Goal: Complete application form: Complete application form

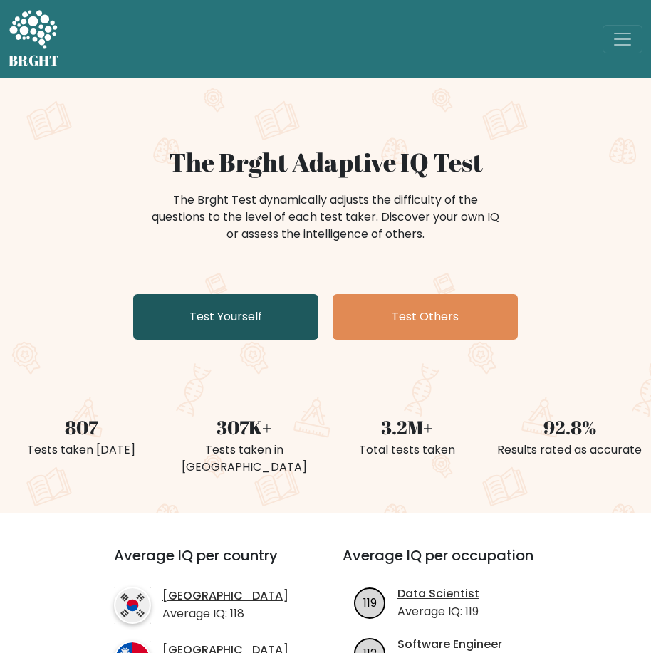
click at [264, 317] on link "Test Yourself" at bounding box center [225, 317] width 185 height 46
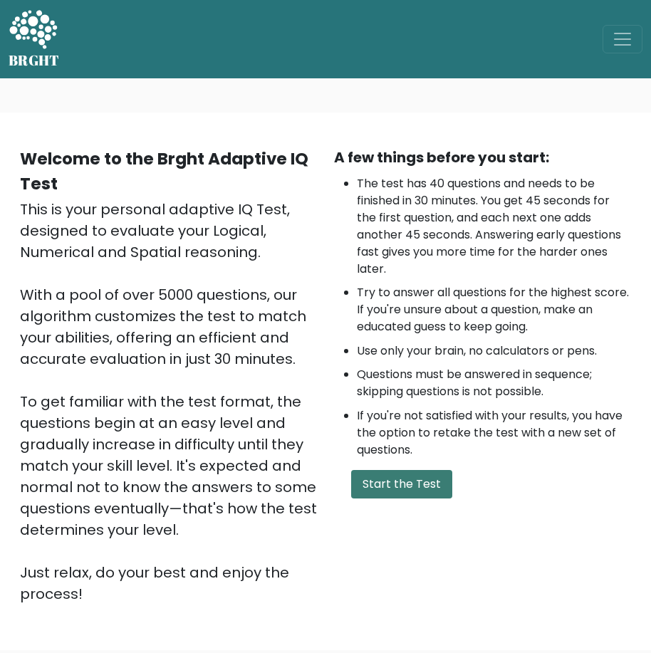
click at [404, 486] on button "Start the Test" at bounding box center [401, 484] width 101 height 28
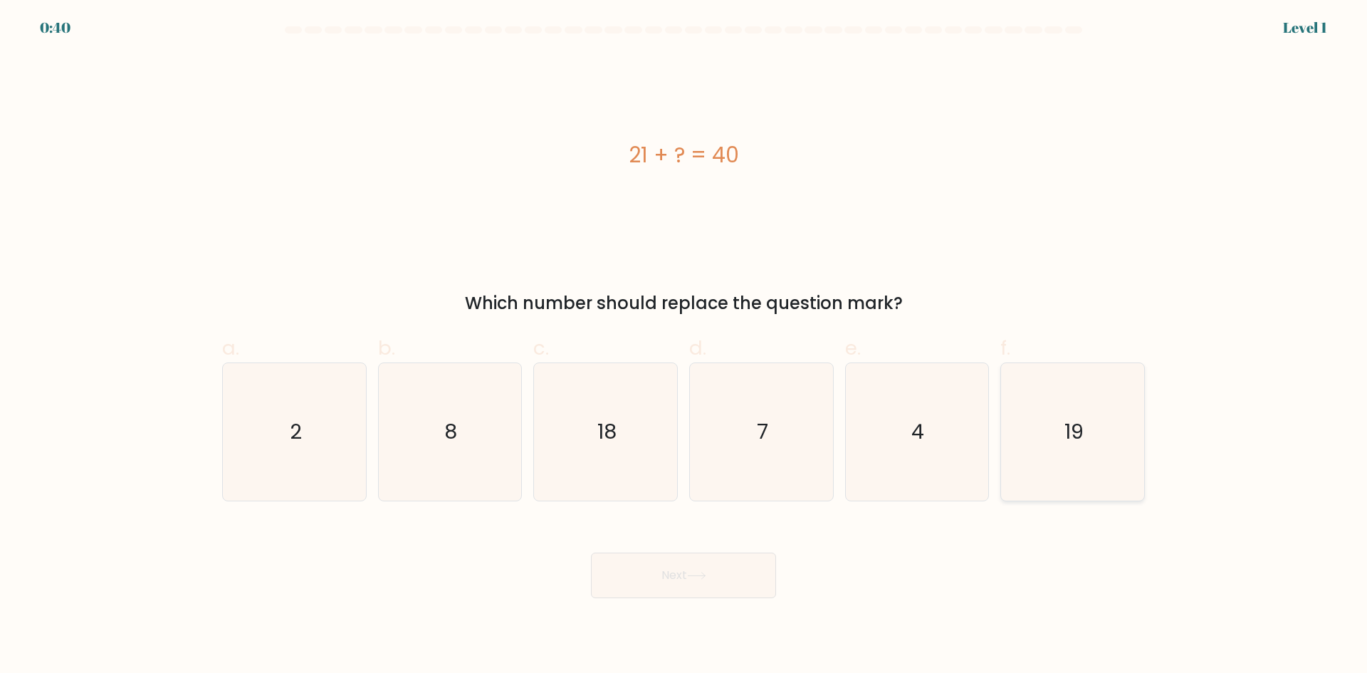
click at [661, 438] on icon "19" at bounding box center [1072, 431] width 137 height 137
click at [661, 346] on input "f. 19" at bounding box center [683, 341] width 1 height 9
radio input "true"
drag, startPoint x: 706, startPoint y: 571, endPoint x: 715, endPoint y: 557, distance: 17.0
click at [661, 559] on button "Next" at bounding box center [683, 575] width 185 height 46
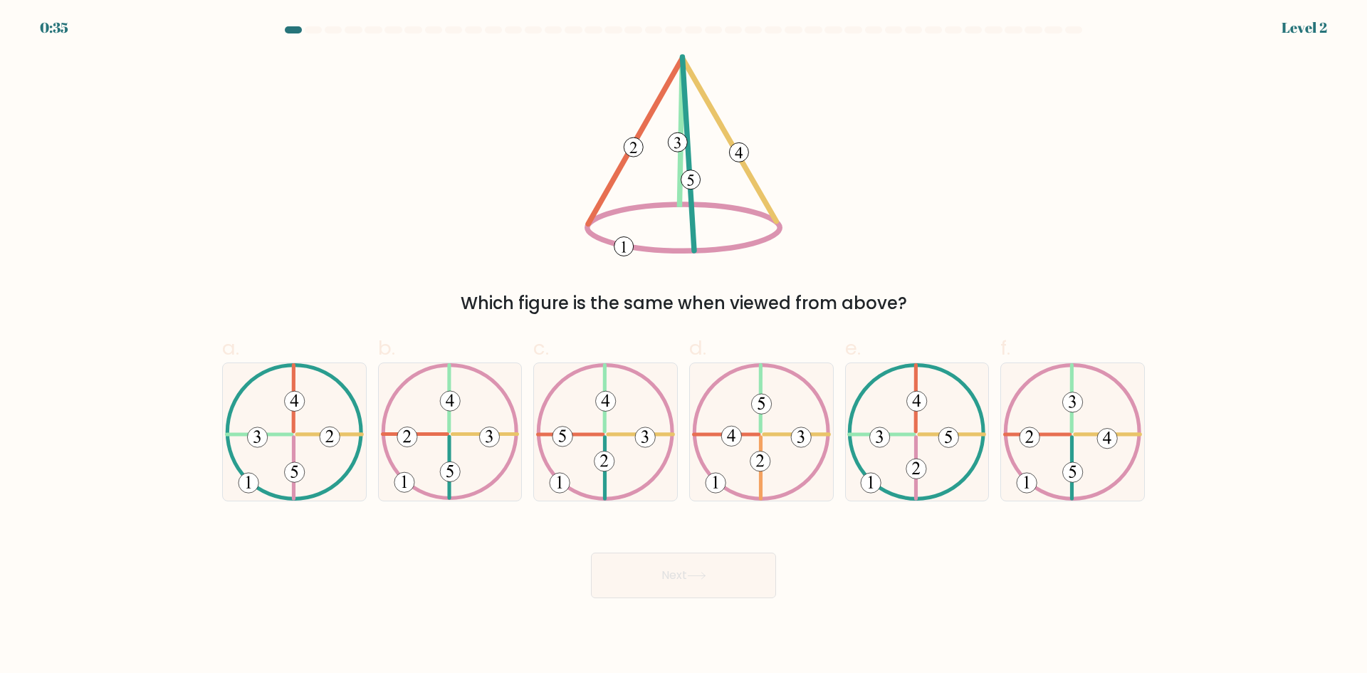
click at [661, 570] on button "Next" at bounding box center [683, 575] width 185 height 46
click at [661, 471] on icon at bounding box center [1072, 431] width 139 height 137
click at [661, 346] on input "f." at bounding box center [683, 341] width 1 height 9
radio input "true"
click at [661, 587] on button "Next" at bounding box center [683, 575] width 185 height 46
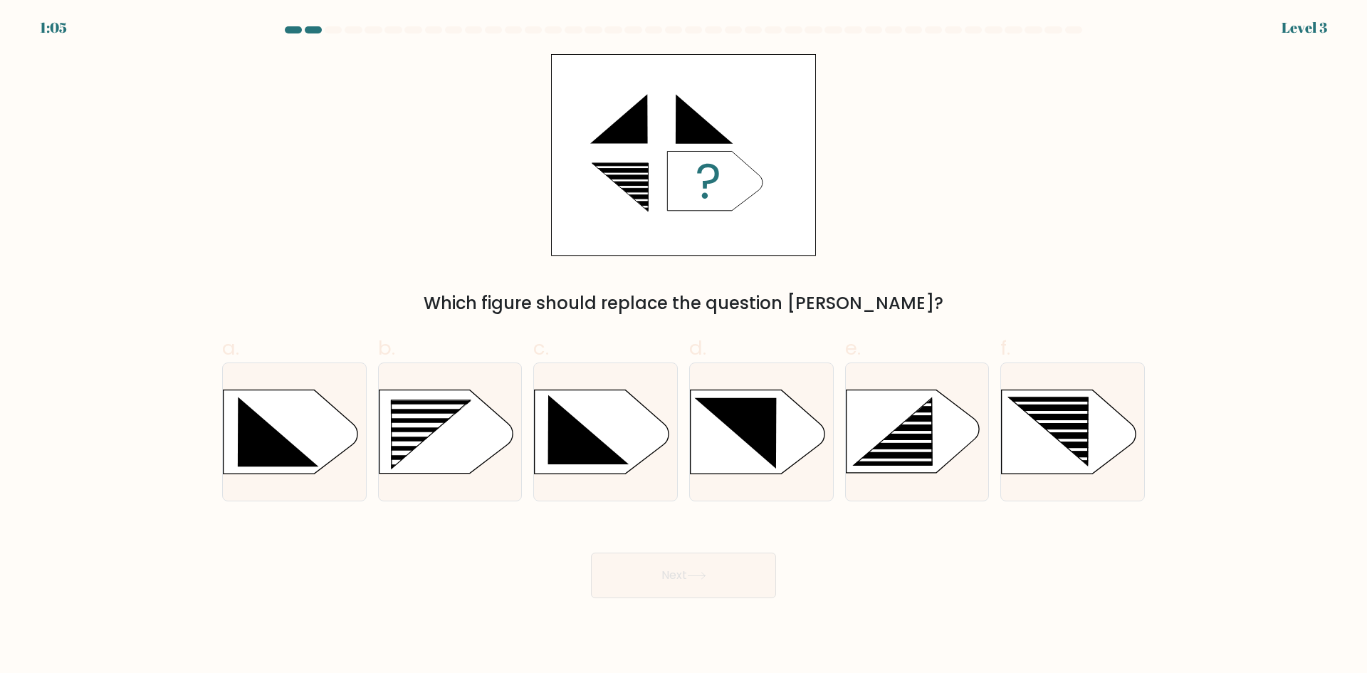
click at [661, 582] on button "Next" at bounding box center [683, 575] width 185 height 46
click at [430, 436] on rect at bounding box center [420, 434] width 114 height 5
click at [661, 346] on input "b." at bounding box center [683, 341] width 1 height 9
radio input "true"
click at [661, 426] on icon at bounding box center [1048, 430] width 79 height 67
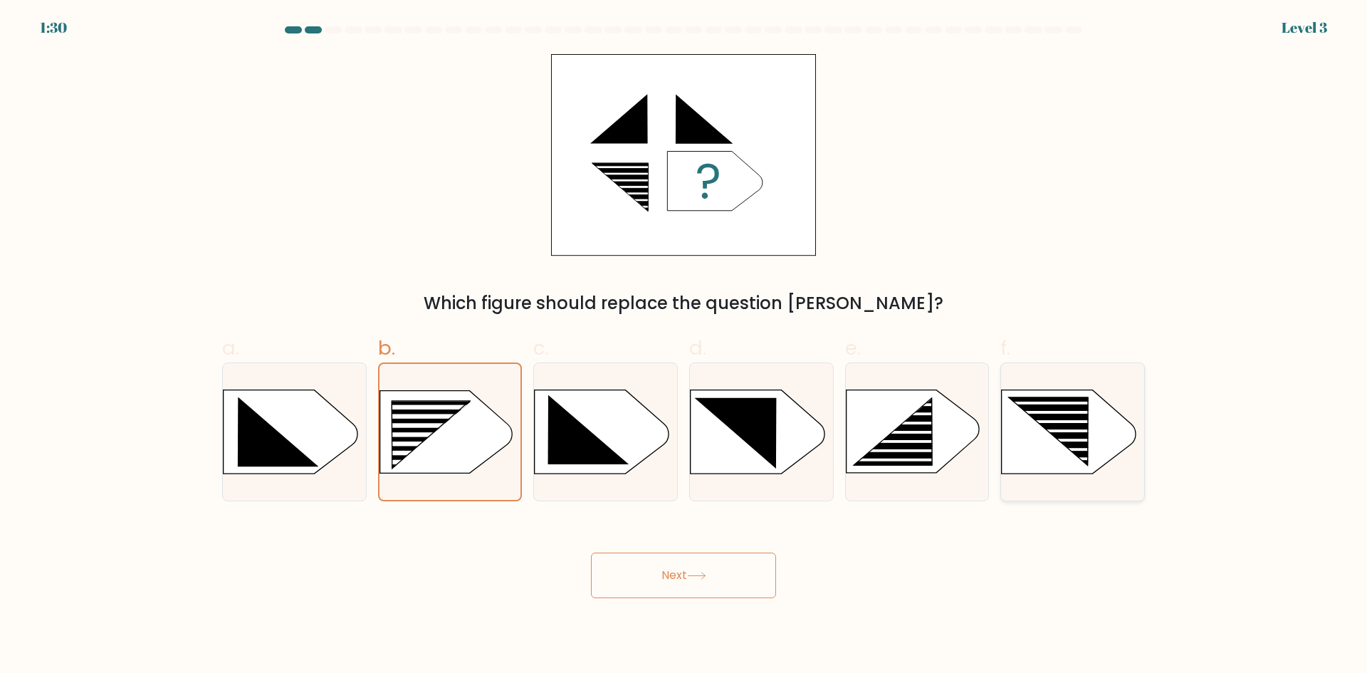
click at [661, 346] on input "f." at bounding box center [683, 341] width 1 height 9
radio input "true"
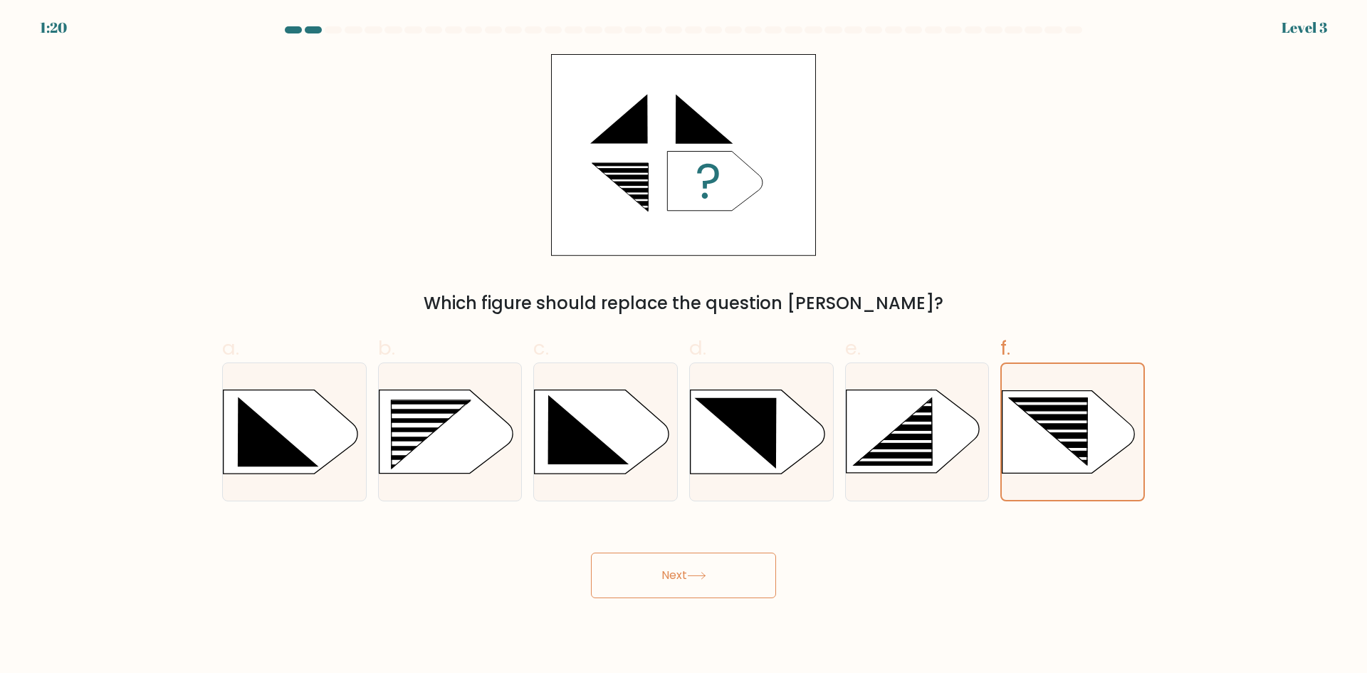
click at [661, 562] on button "Next" at bounding box center [683, 575] width 185 height 46
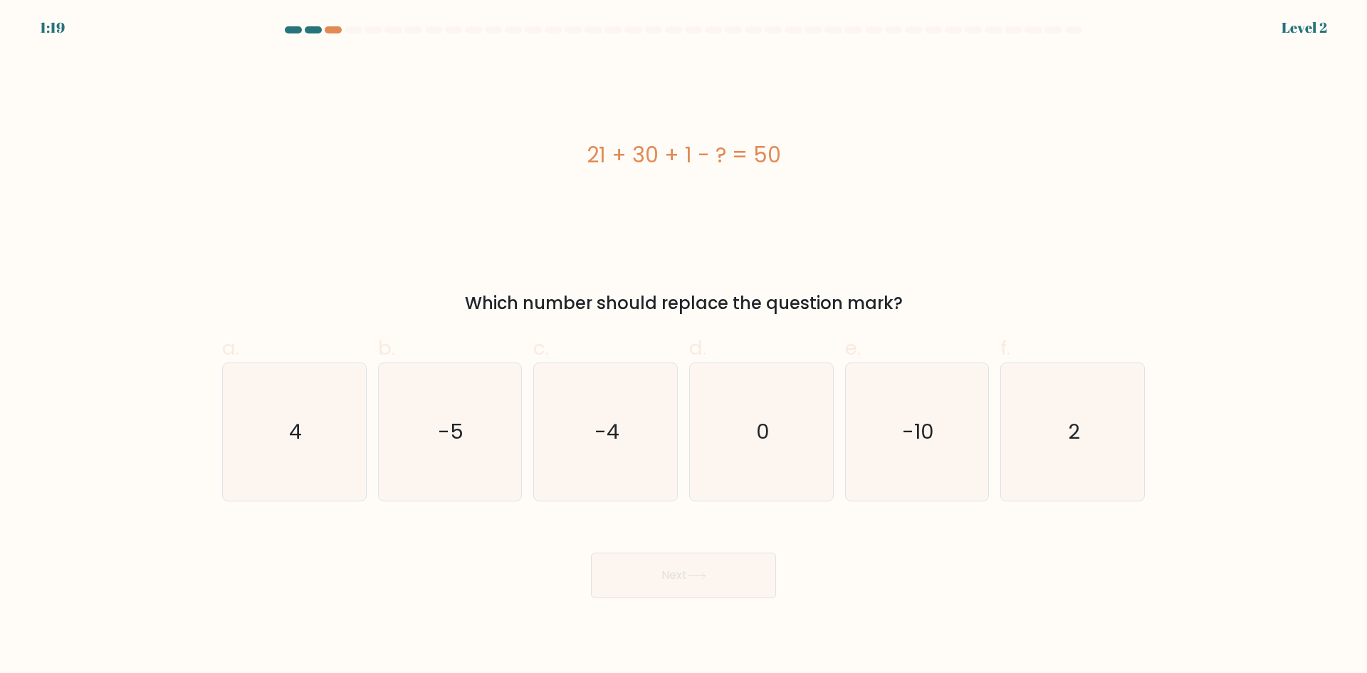
click at [661, 574] on button "Next" at bounding box center [683, 575] width 185 height 46
click at [661, 424] on icon "2" at bounding box center [1072, 431] width 137 height 137
click at [661, 346] on input "f. 2" at bounding box center [683, 341] width 1 height 9
radio input "true"
click at [661, 573] on button "Next" at bounding box center [683, 575] width 185 height 46
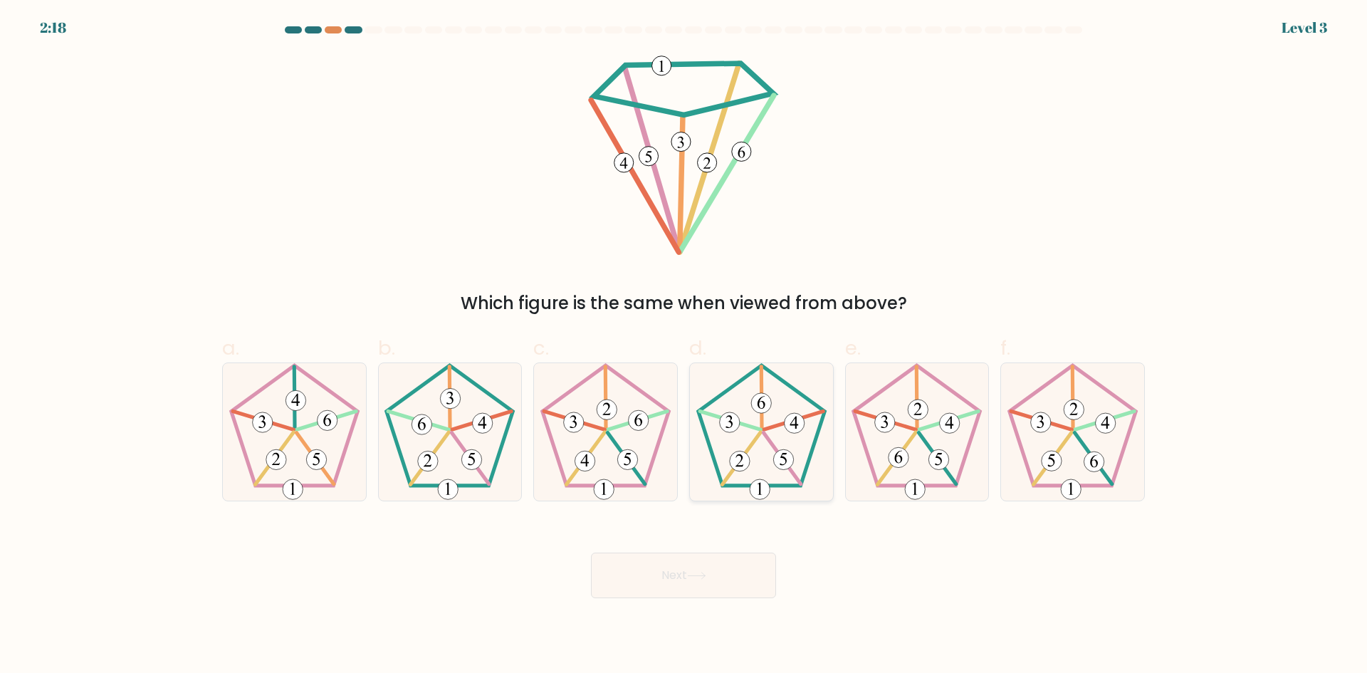
drag, startPoint x: 776, startPoint y: 462, endPoint x: 775, endPoint y: 469, distance: 7.3
click at [661, 467] on icon at bounding box center [761, 431] width 137 height 137
click at [661, 346] on input "d." at bounding box center [683, 341] width 1 height 9
radio input "true"
click at [656, 589] on button "Next" at bounding box center [683, 575] width 185 height 46
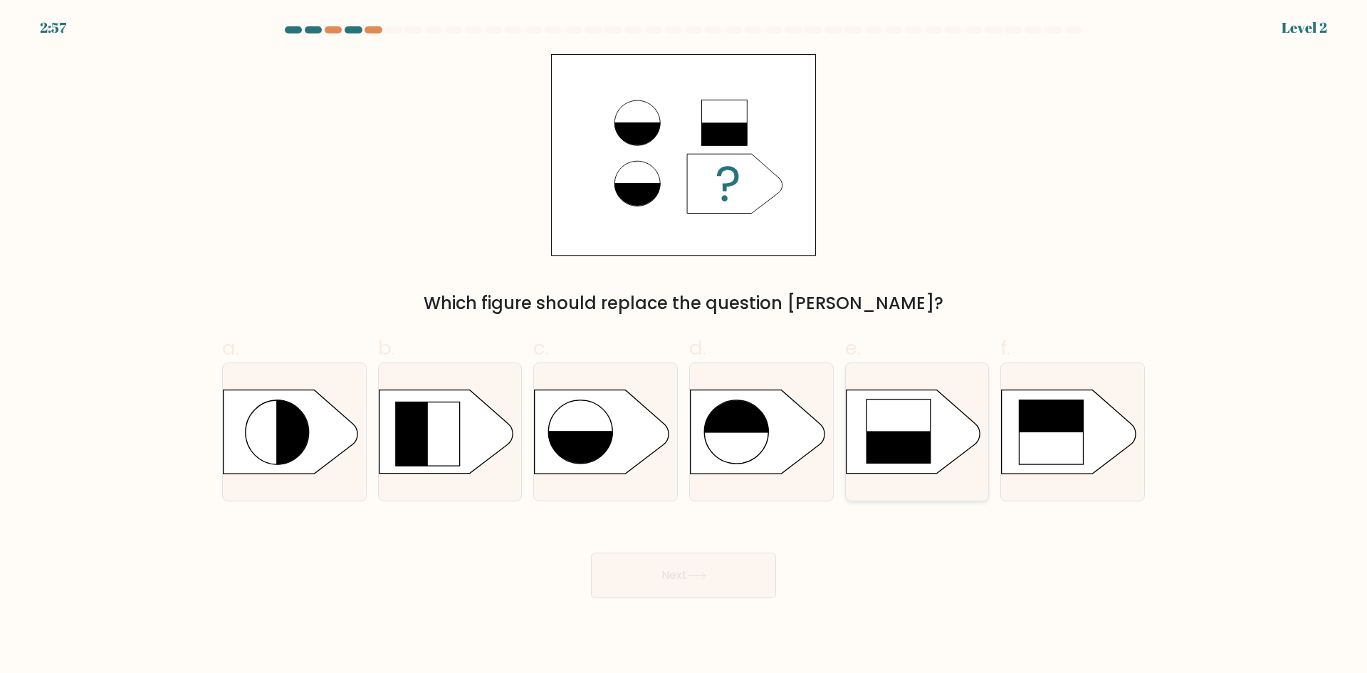
click at [661, 455] on rect at bounding box center [841, 391] width 372 height 283
click at [661, 346] on input "e." at bounding box center [683, 341] width 1 height 9
radio input "true"
click at [661, 591] on button "Next" at bounding box center [683, 575] width 185 height 46
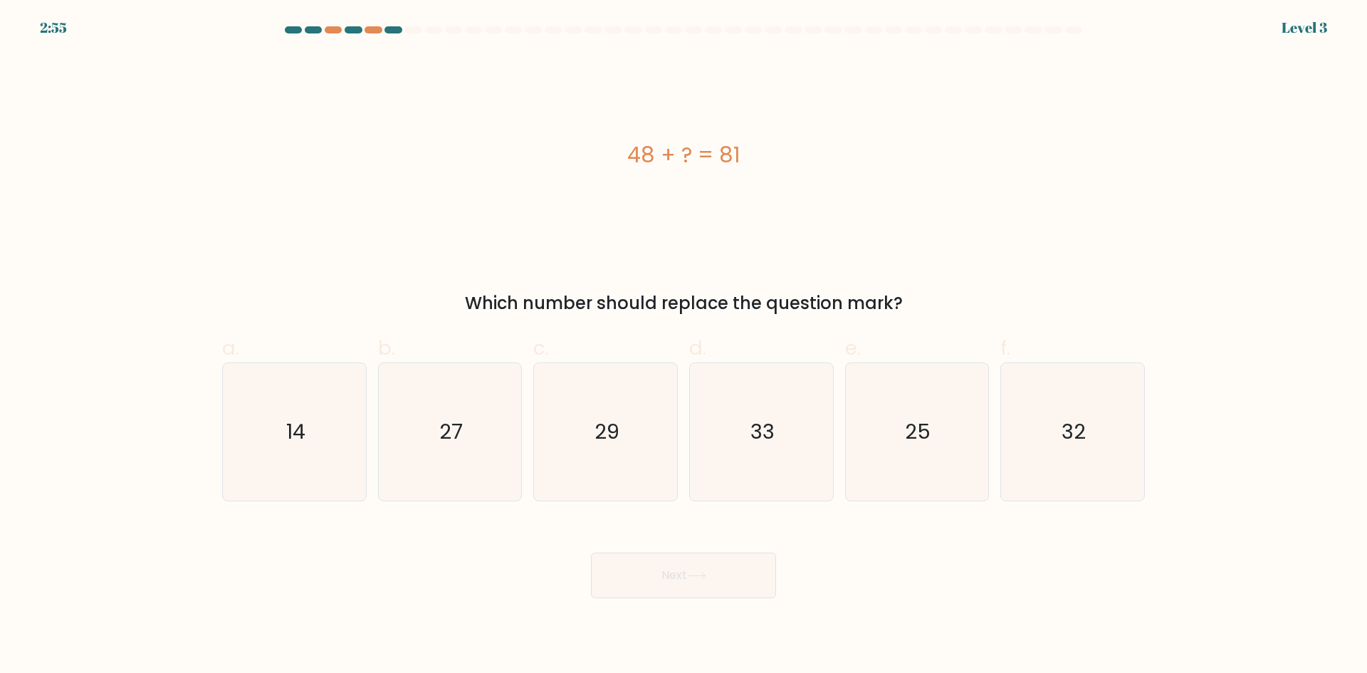
click at [661, 587] on button "Next" at bounding box center [683, 575] width 185 height 46
click at [661, 441] on text "33" at bounding box center [762, 431] width 24 height 28
click at [661, 346] on input "d. 33" at bounding box center [683, 341] width 1 height 9
radio input "true"
click at [661, 575] on button "Next" at bounding box center [683, 575] width 185 height 46
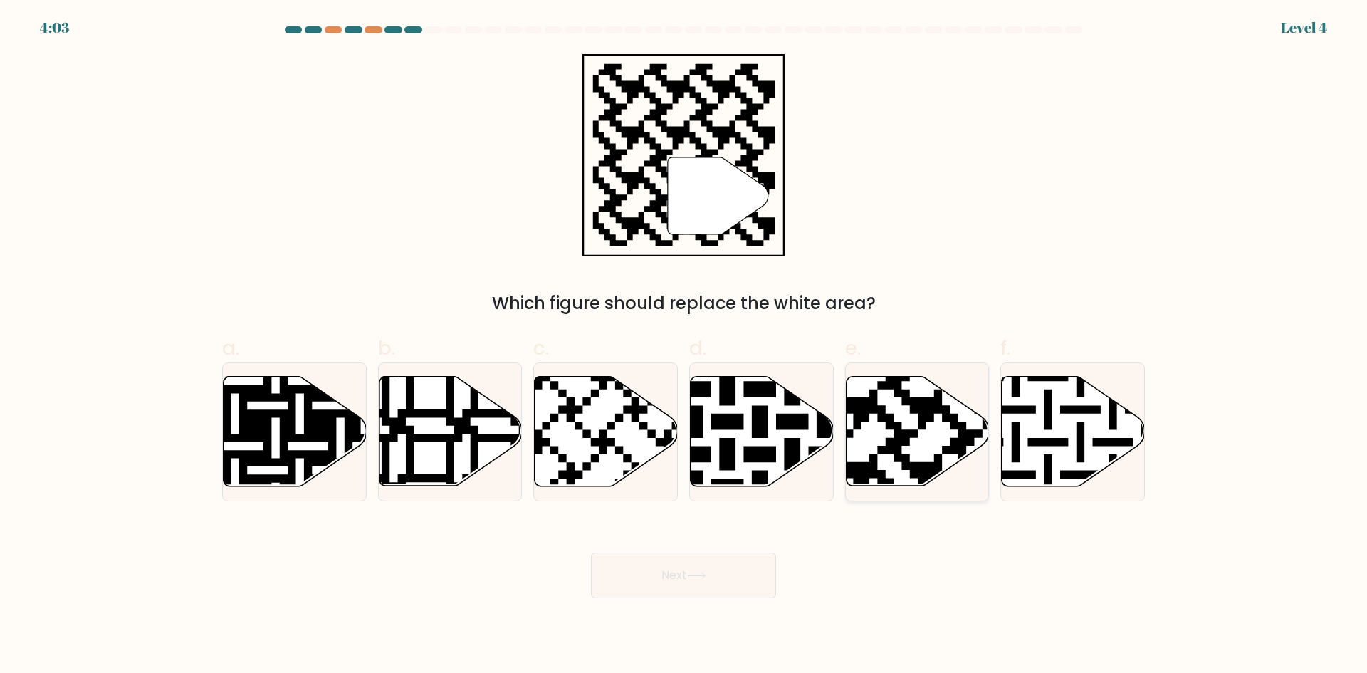
click at [661, 434] on icon at bounding box center [917, 432] width 143 height 110
click at [661, 346] on input "e." at bounding box center [683, 341] width 1 height 9
radio input "true"
click at [661, 578] on button "Next" at bounding box center [683, 575] width 185 height 46
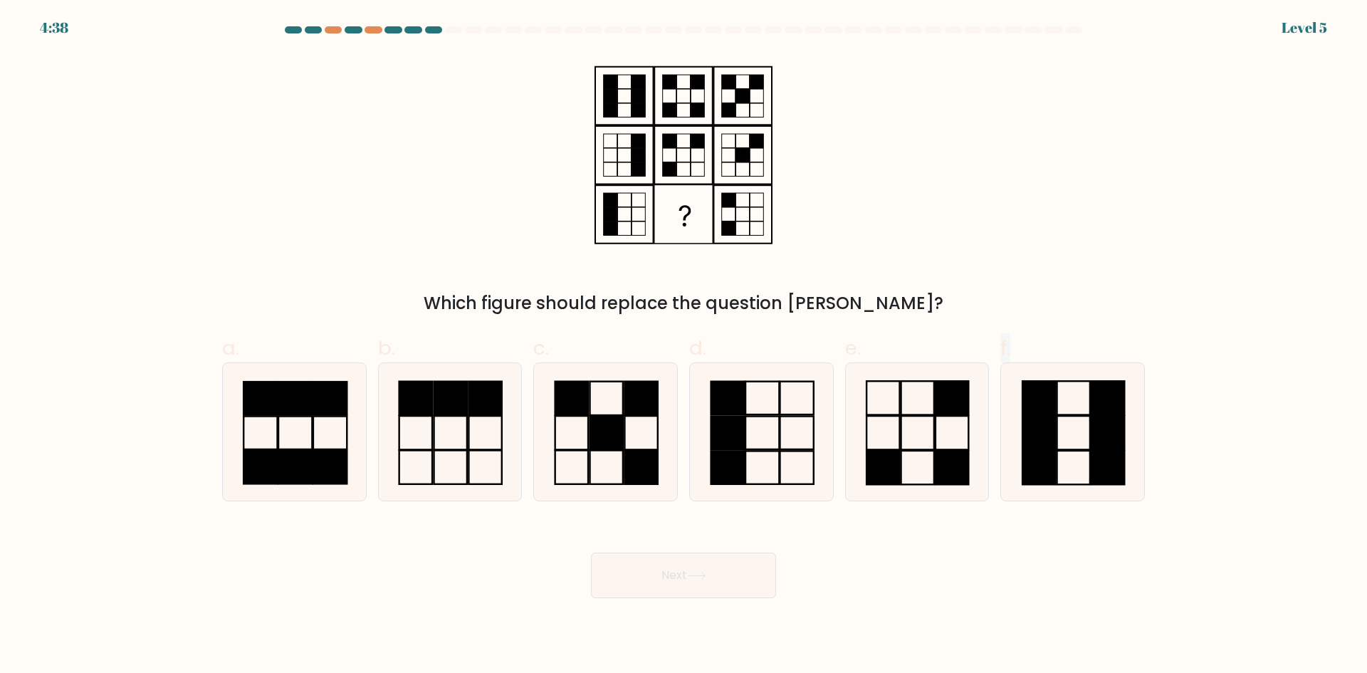
drag, startPoint x: 894, startPoint y: 460, endPoint x: 772, endPoint y: 562, distance: 159.1
click at [661, 530] on form at bounding box center [683, 312] width 1367 height 572
click at [661, 433] on icon at bounding box center [916, 431] width 137 height 137
click at [661, 346] on input "e." at bounding box center [683, 341] width 1 height 9
radio input "true"
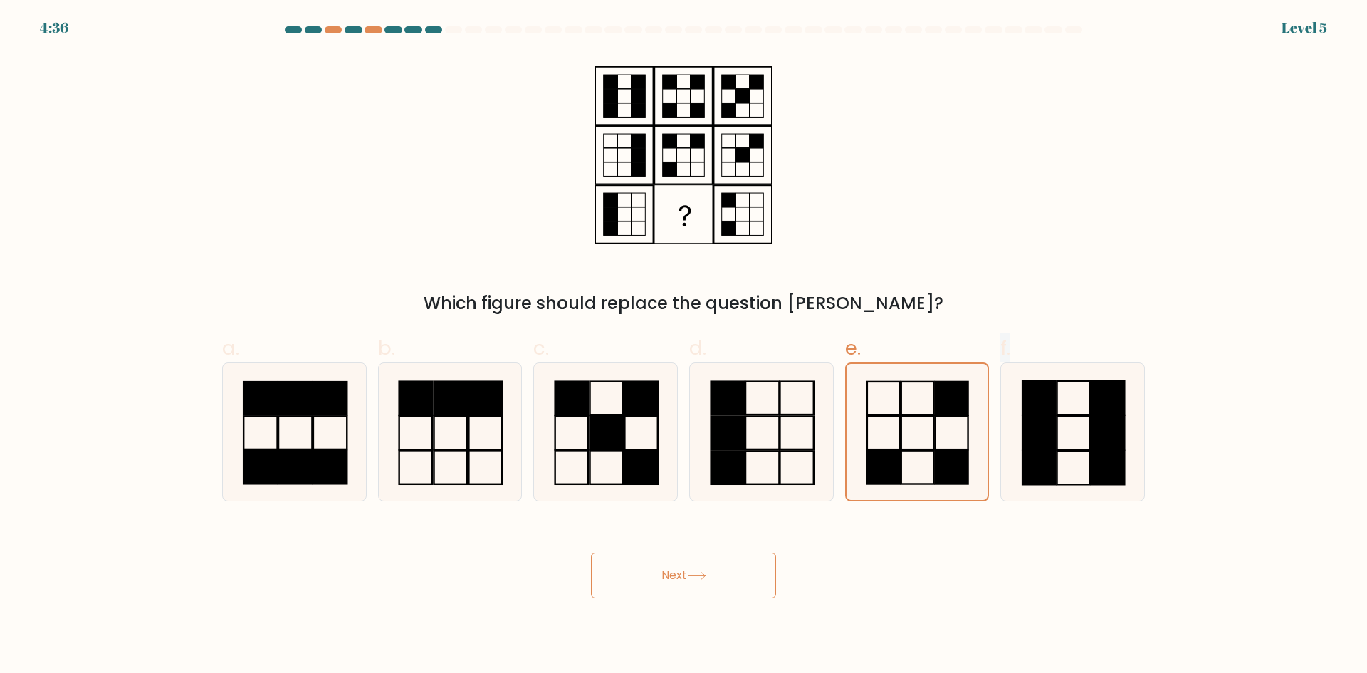
click at [661, 565] on button "Next" at bounding box center [683, 575] width 185 height 46
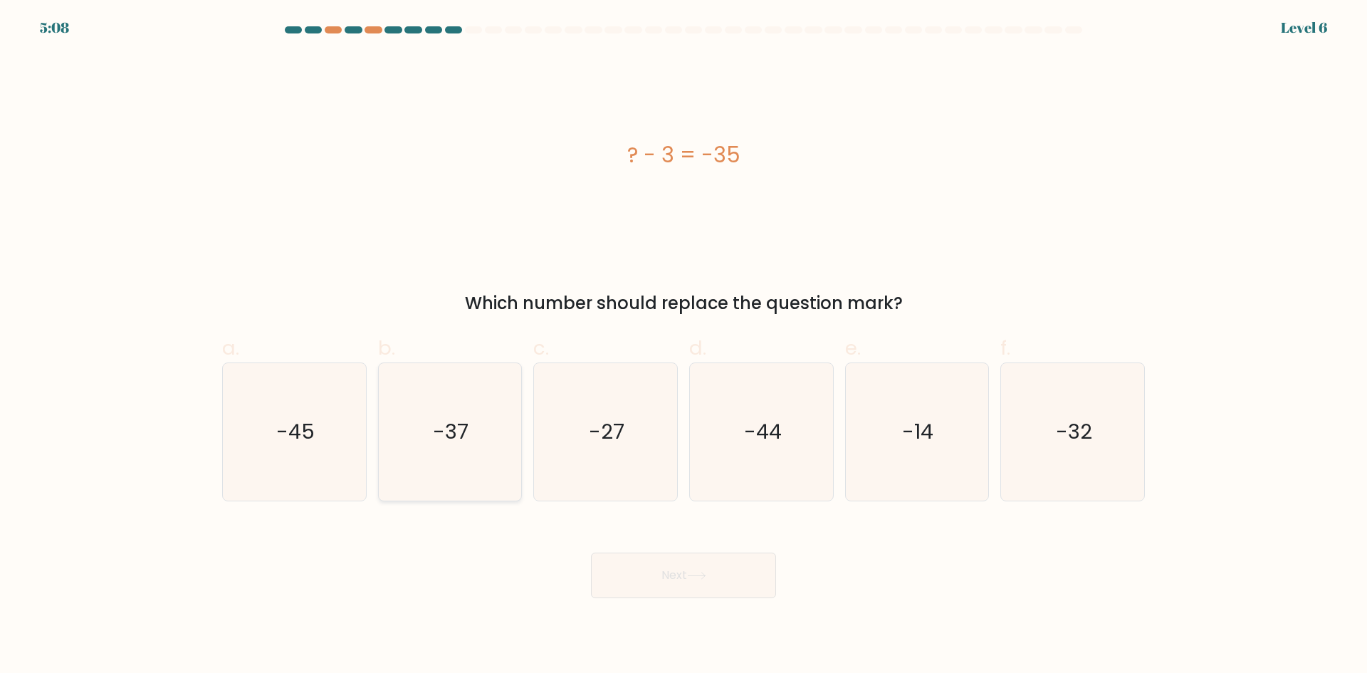
drag, startPoint x: 429, startPoint y: 458, endPoint x: 434, endPoint y: 468, distance: 11.1
click at [430, 462] on icon "-37" at bounding box center [449, 431] width 137 height 137
click at [661, 346] on input "b. -37" at bounding box center [683, 341] width 1 height 9
radio input "true"
click at [661, 570] on button "Next" at bounding box center [683, 575] width 185 height 46
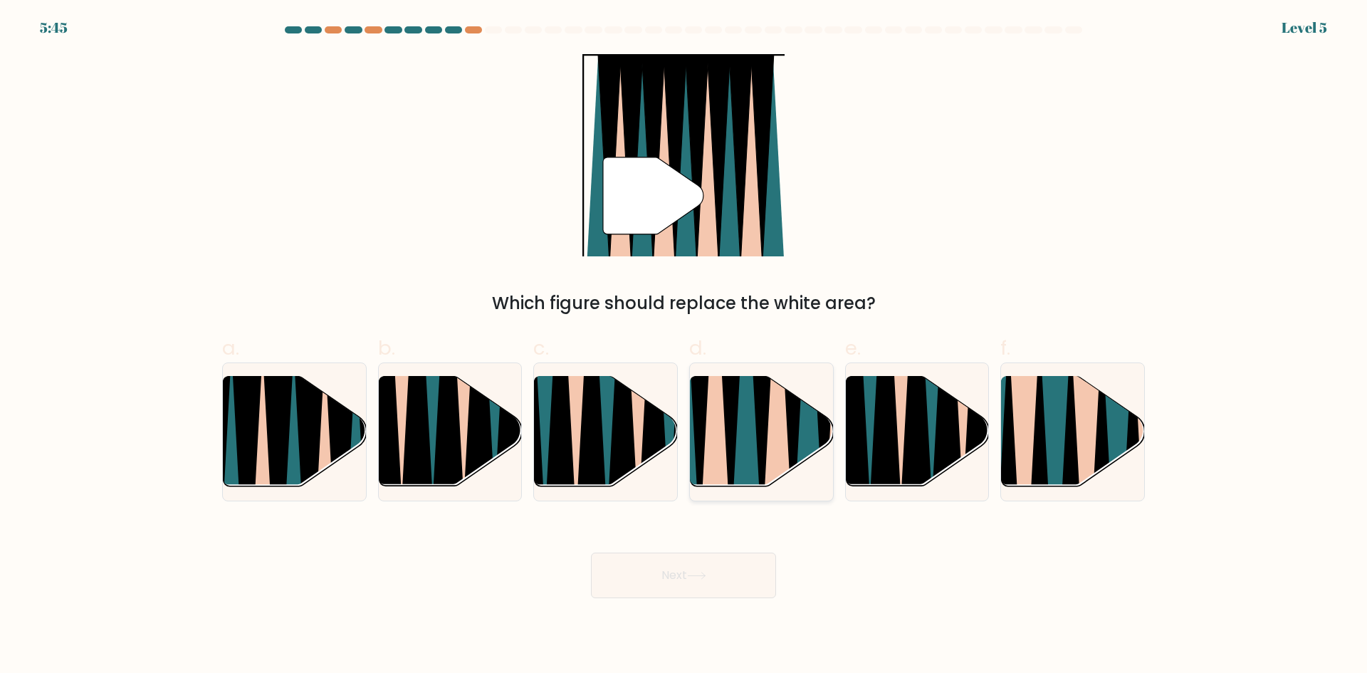
click at [661, 455] on icon at bounding box center [761, 374] width 32 height 286
click at [661, 346] on input "d." at bounding box center [683, 341] width 1 height 9
radio input "true"
click at [661, 573] on button "Next" at bounding box center [683, 575] width 185 height 46
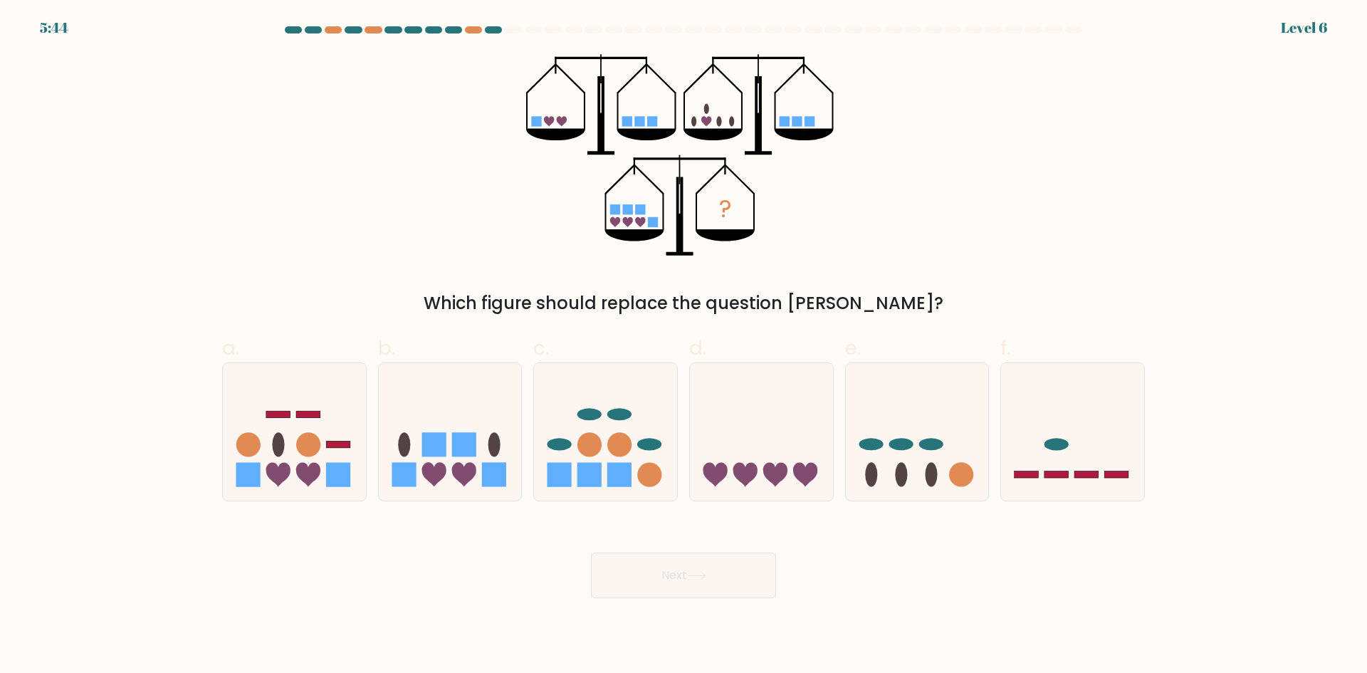
click at [661, 574] on button "Next" at bounding box center [683, 575] width 185 height 46
drag, startPoint x: 656, startPoint y: 434, endPoint x: 685, endPoint y: 493, distance: 65.6
click at [661, 461] on icon at bounding box center [605, 431] width 143 height 118
click at [661, 346] on input "c." at bounding box center [683, 341] width 1 height 9
radio input "true"
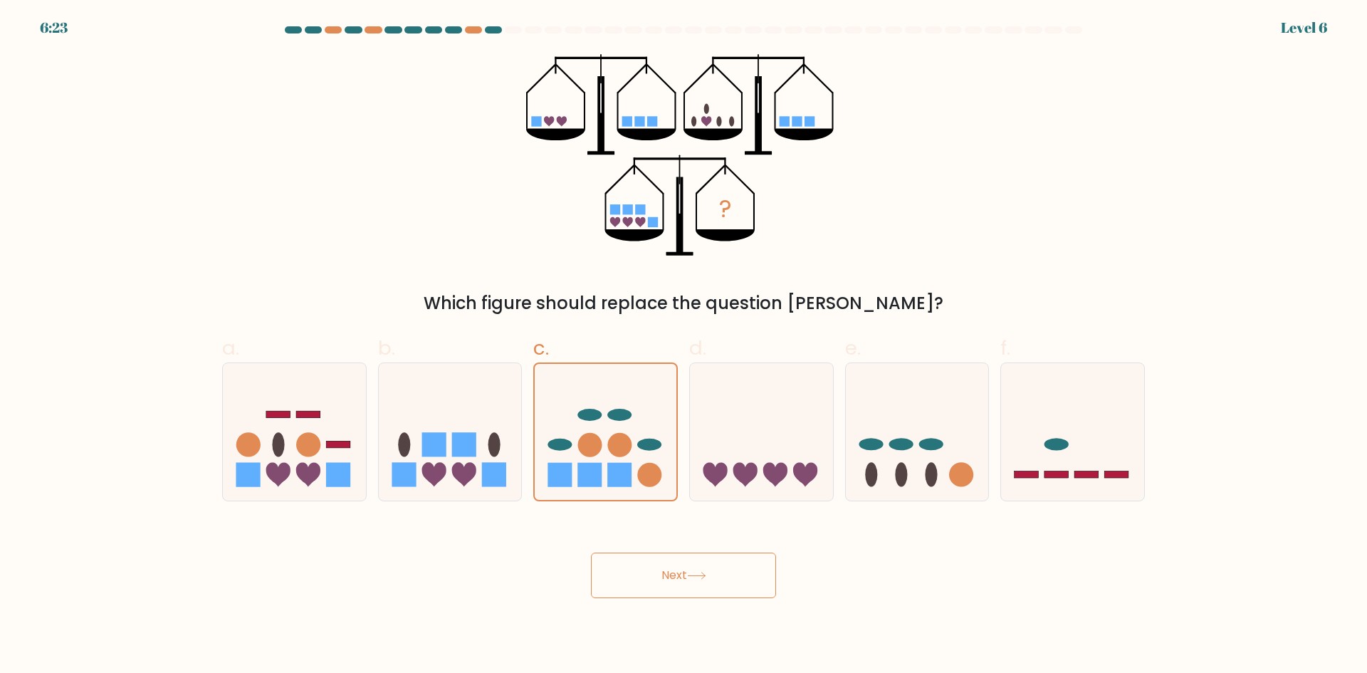
click at [661, 588] on button "Next" at bounding box center [683, 575] width 185 height 46
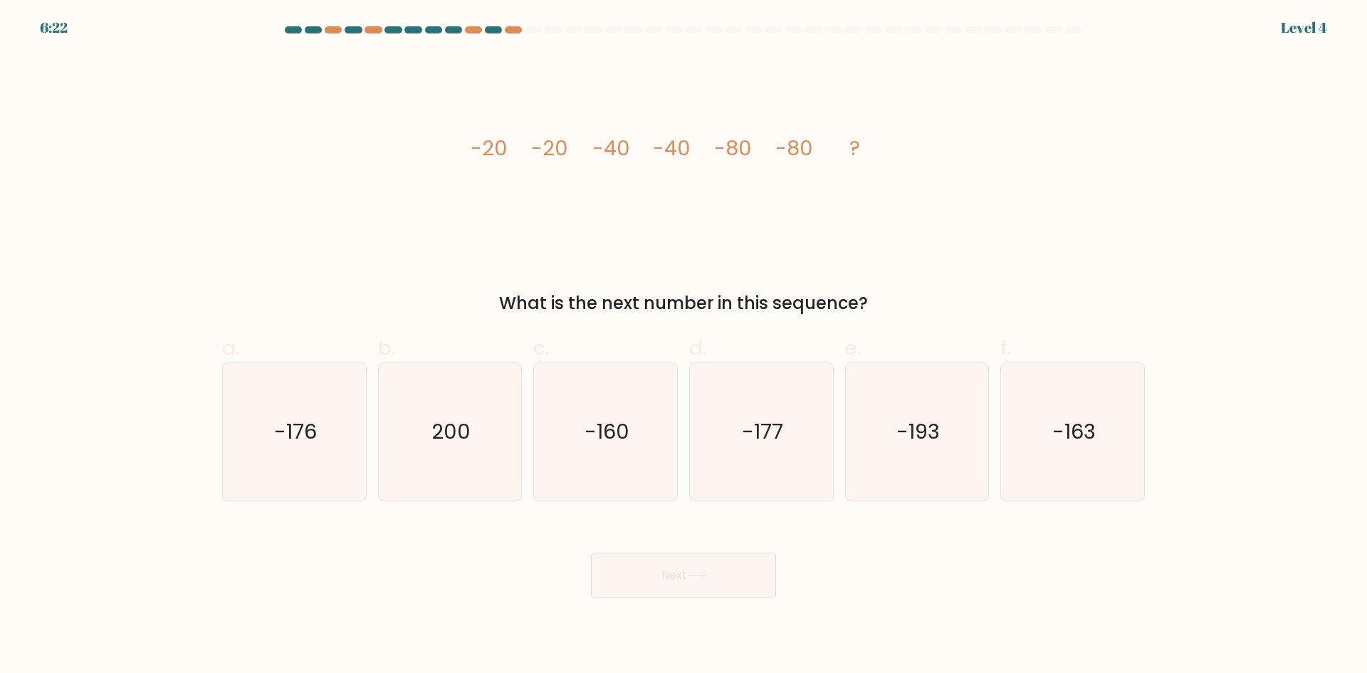
drag, startPoint x: 744, startPoint y: 542, endPoint x: 751, endPoint y: 574, distance: 33.5
drag, startPoint x: 790, startPoint y: 446, endPoint x: 769, endPoint y: 579, distance: 134.1
click at [661, 497] on icon "-177" at bounding box center [761, 431] width 137 height 137
click at [661, 346] on input "d. -177" at bounding box center [683, 341] width 1 height 9
radio input "true"
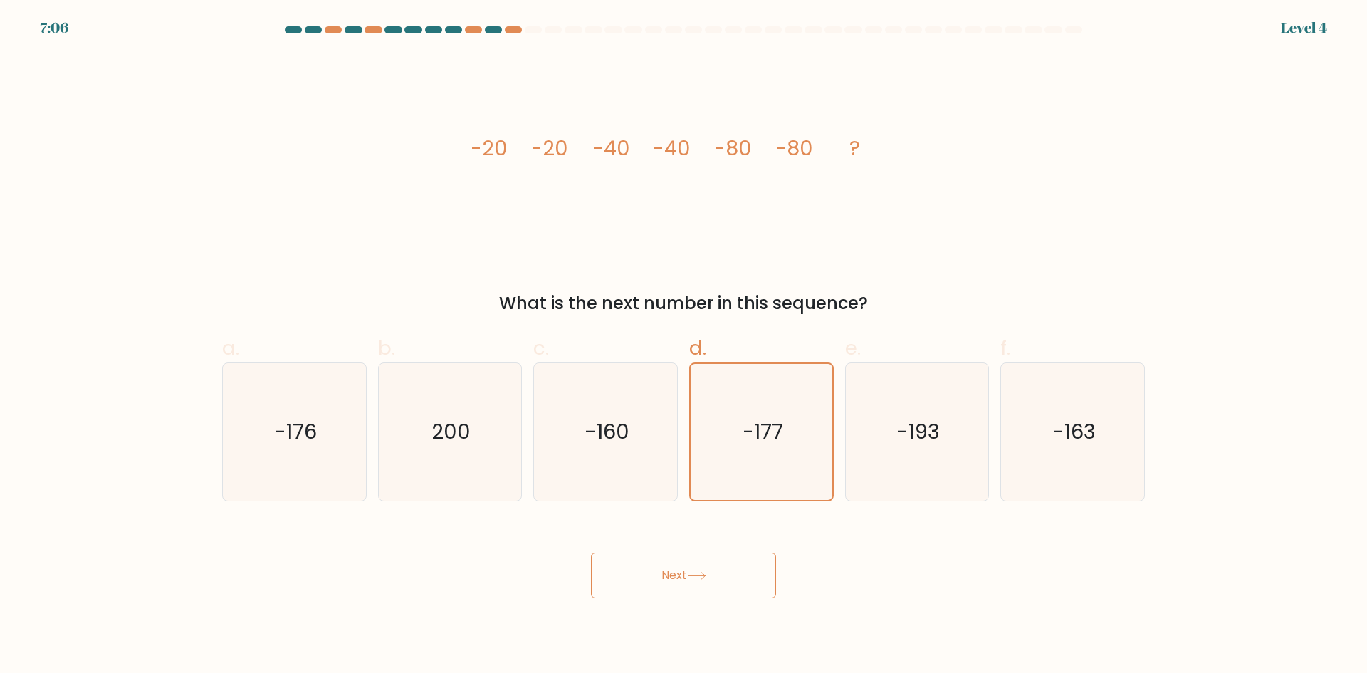
drag, startPoint x: 740, startPoint y: 604, endPoint x: 734, endPoint y: 575, distance: 29.0
click at [661, 601] on body "7:06 Level 4" at bounding box center [683, 336] width 1367 height 673
click at [661, 575] on button "Next" at bounding box center [683, 575] width 185 height 46
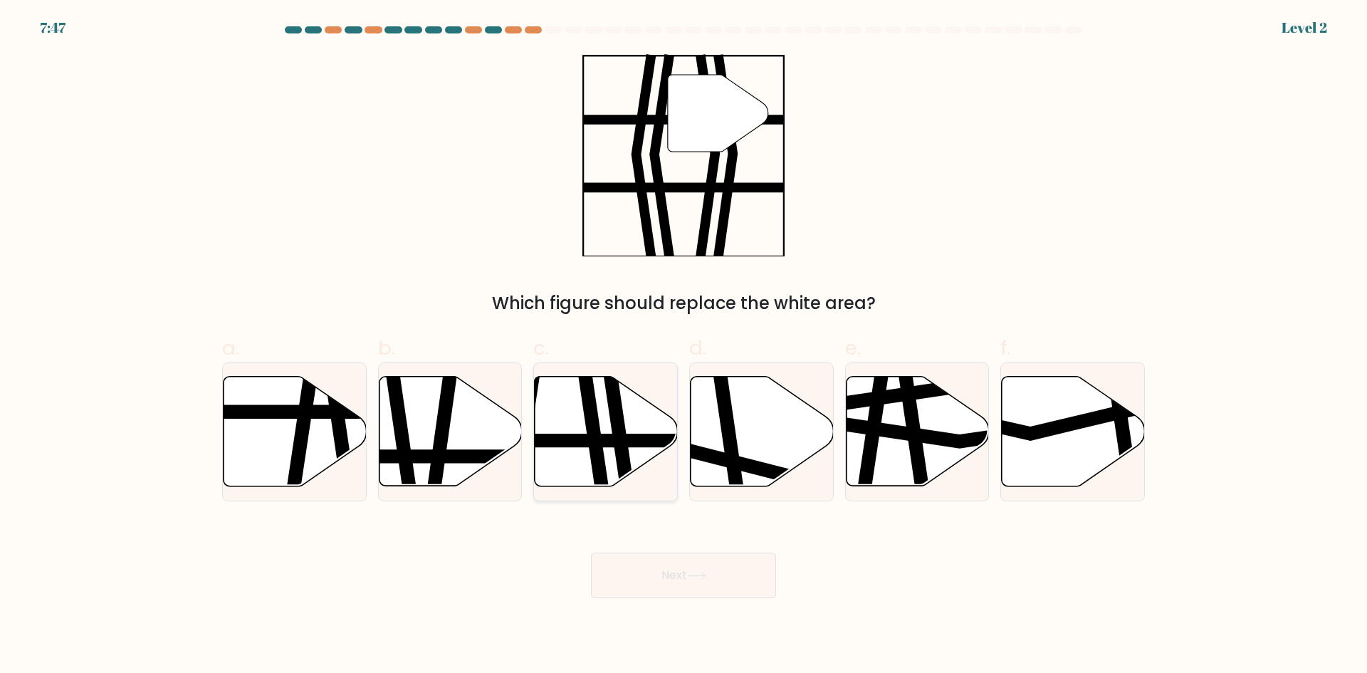
drag, startPoint x: 621, startPoint y: 436, endPoint x: 619, endPoint y: 493, distance: 57.0
click at [619, 473] on icon at bounding box center [617, 492] width 21 height 288
click at [661, 346] on input "c." at bounding box center [683, 341] width 1 height 9
radio input "true"
click at [661, 568] on button "Next" at bounding box center [683, 575] width 185 height 46
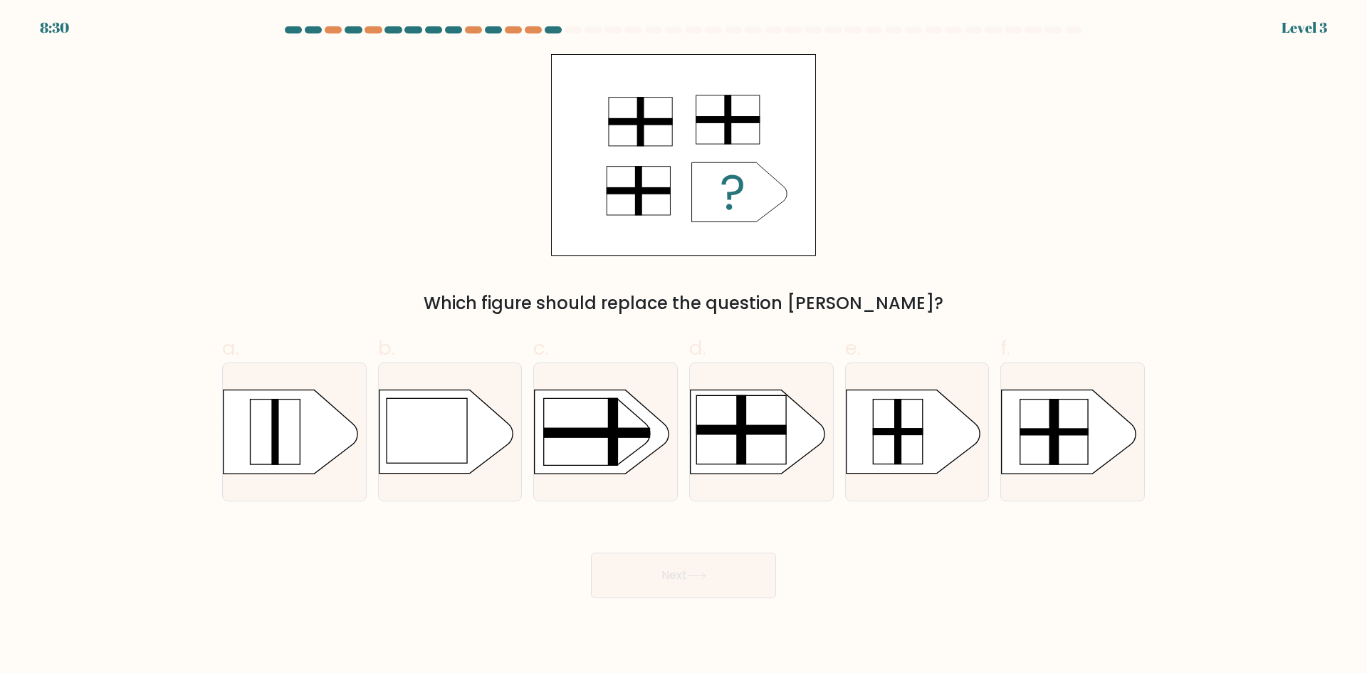
drag, startPoint x: 757, startPoint y: 462, endPoint x: 748, endPoint y: 528, distance: 66.1
click at [661, 473] on icon at bounding box center [761, 431] width 143 height 85
click at [661, 346] on input "d." at bounding box center [683, 341] width 1 height 9
radio input "true"
click at [661, 565] on button "Next" at bounding box center [683, 575] width 185 height 46
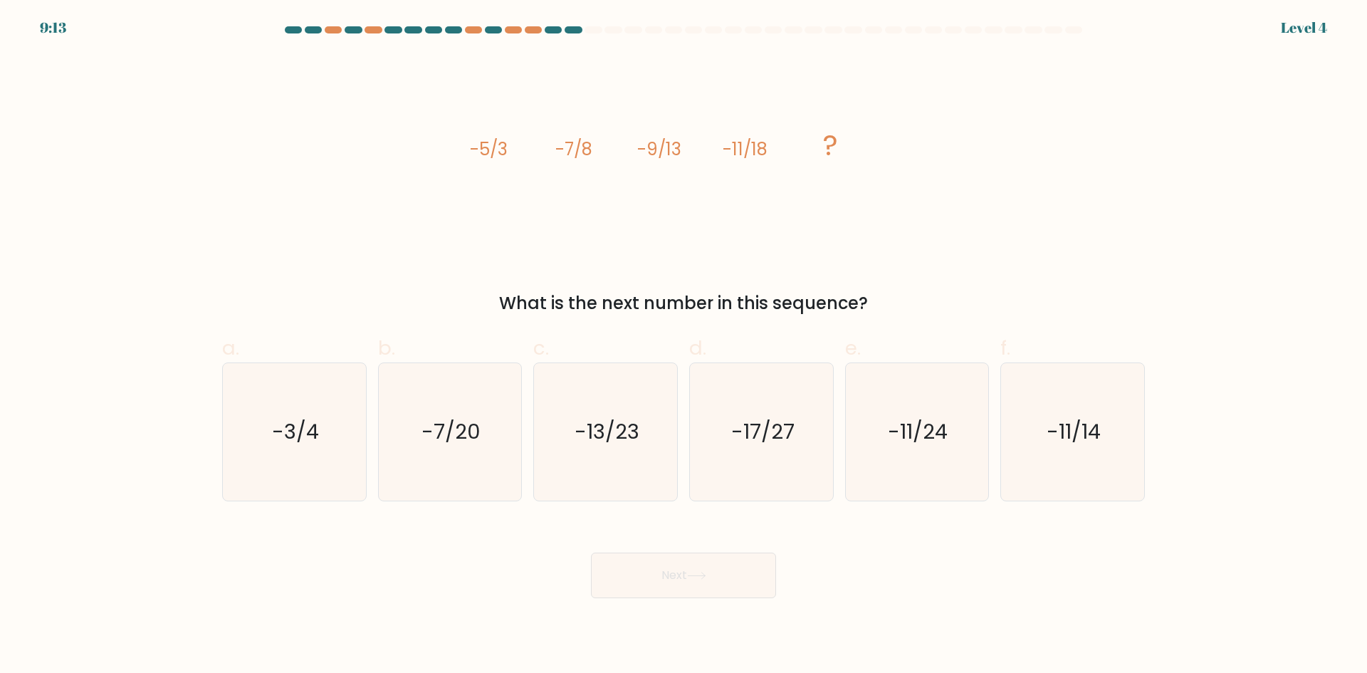
drag, startPoint x: 740, startPoint y: 461, endPoint x: 730, endPoint y: 592, distance: 132.1
click at [661, 473] on icon "-17/27" at bounding box center [761, 431] width 137 height 137
click at [661, 346] on input "d. -17/27" at bounding box center [683, 341] width 1 height 9
radio input "true"
click at [661, 577] on button "Next" at bounding box center [683, 575] width 185 height 46
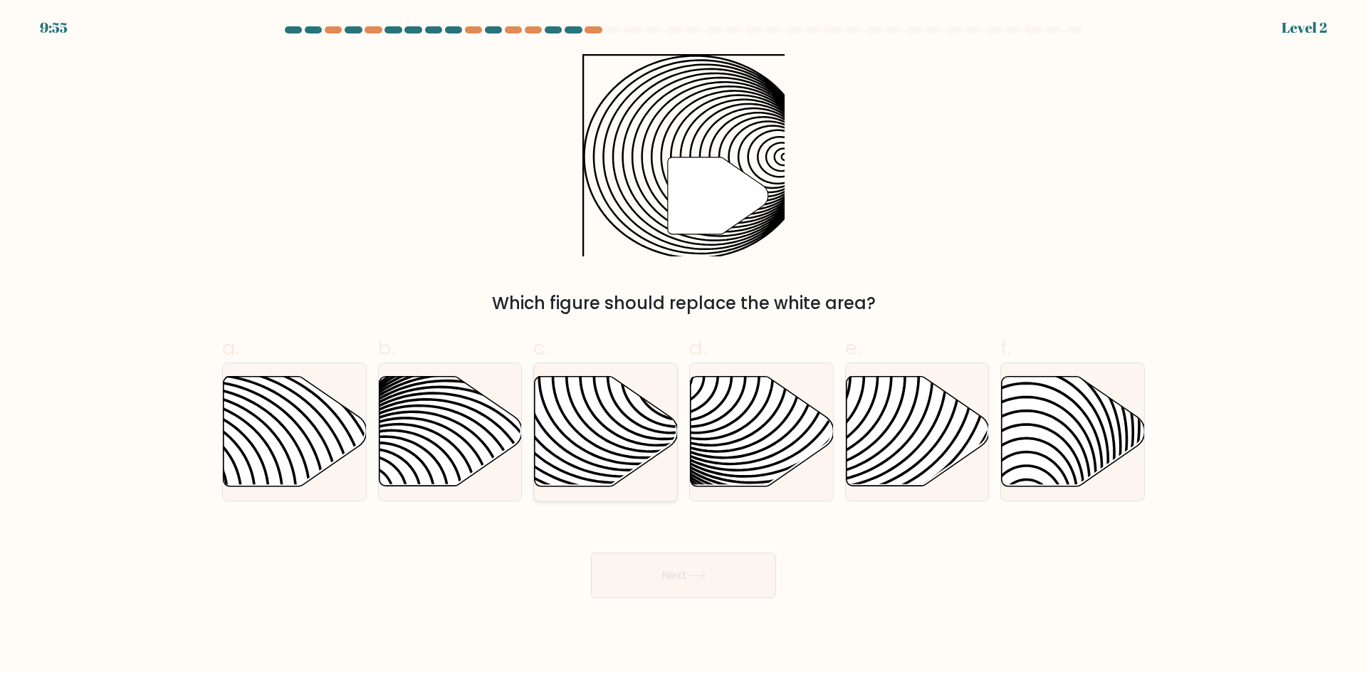
click at [595, 421] on icon at bounding box center [606, 432] width 143 height 110
click at [661, 346] on input "c." at bounding box center [683, 341] width 1 height 9
radio input "true"
click at [661, 563] on button "Next" at bounding box center [683, 575] width 185 height 46
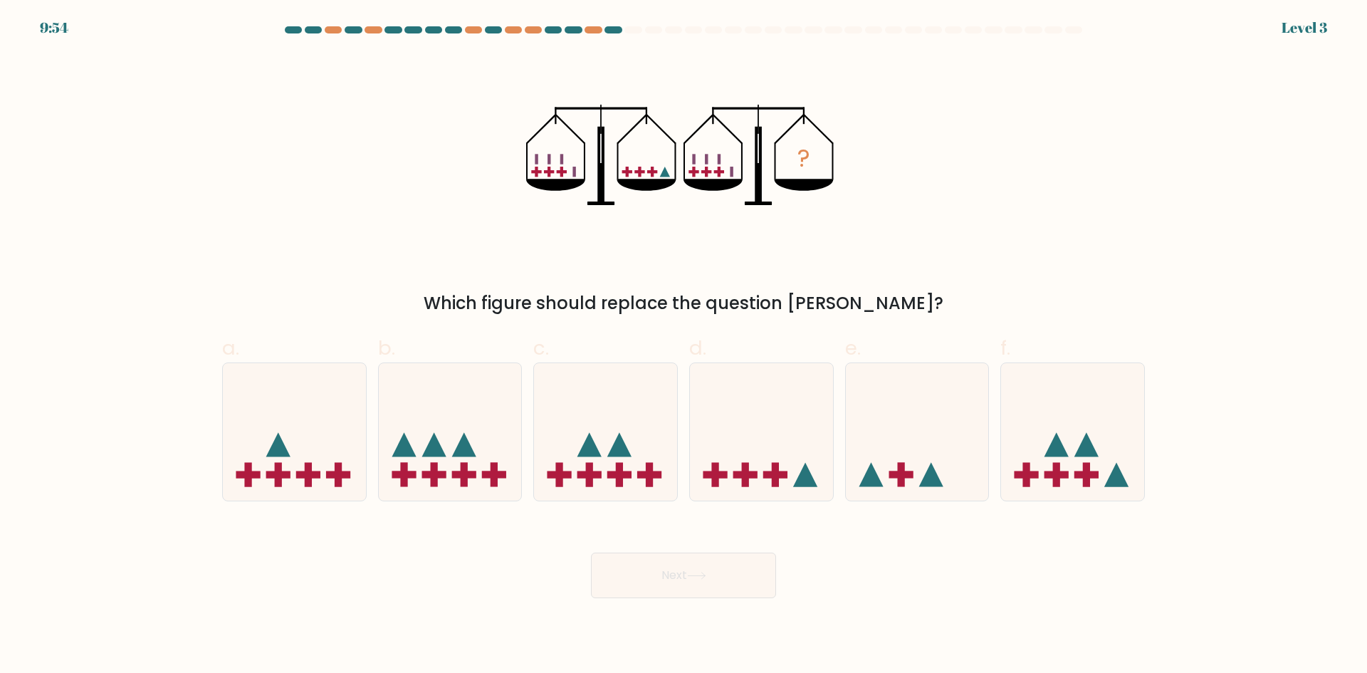
click at [661, 577] on button "Next" at bounding box center [683, 575] width 185 height 46
click at [661, 473] on rect at bounding box center [745, 474] width 24 height 7
click at [661, 346] on input "d." at bounding box center [683, 341] width 1 height 9
radio input "true"
click at [661, 575] on button "Next" at bounding box center [683, 575] width 185 height 46
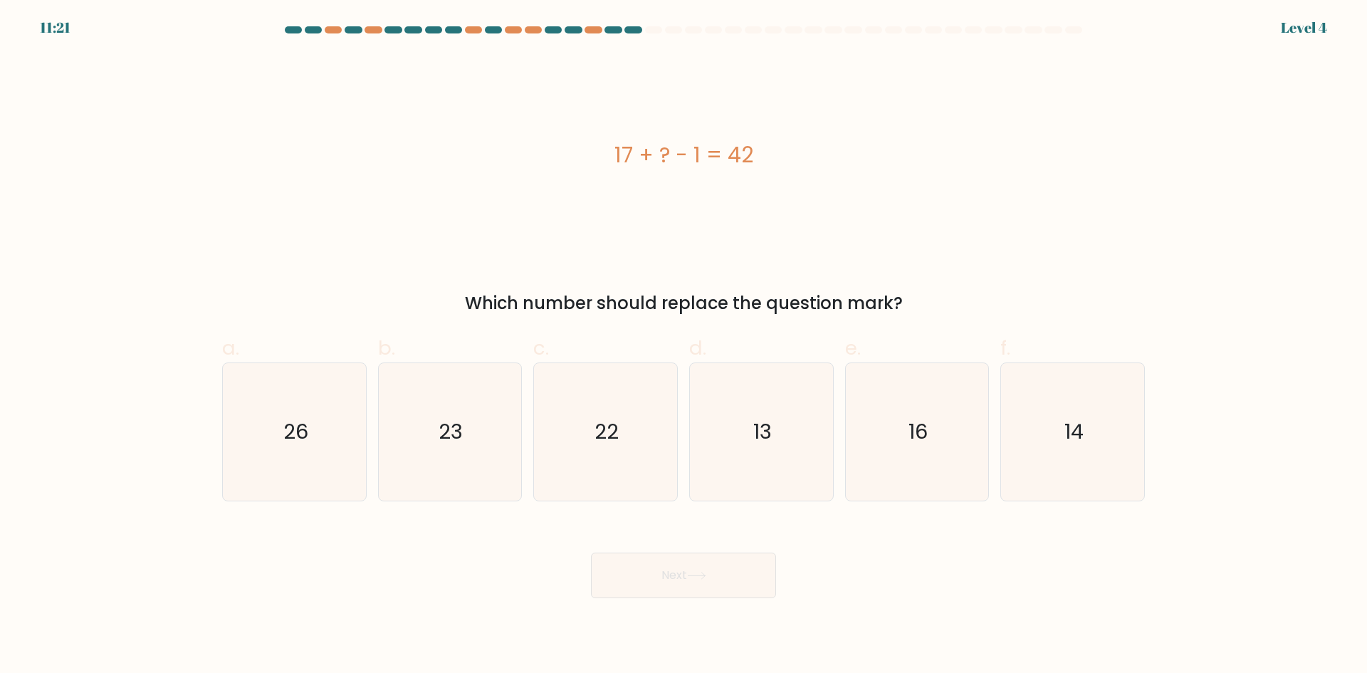
drag, startPoint x: 734, startPoint y: 467, endPoint x: 742, endPoint y: 601, distance: 134.1
click at [661, 478] on icon "13" at bounding box center [761, 431] width 137 height 137
click at [661, 346] on input "d. 13" at bounding box center [683, 341] width 1 height 9
radio input "true"
click at [661, 581] on button "Next" at bounding box center [683, 575] width 185 height 46
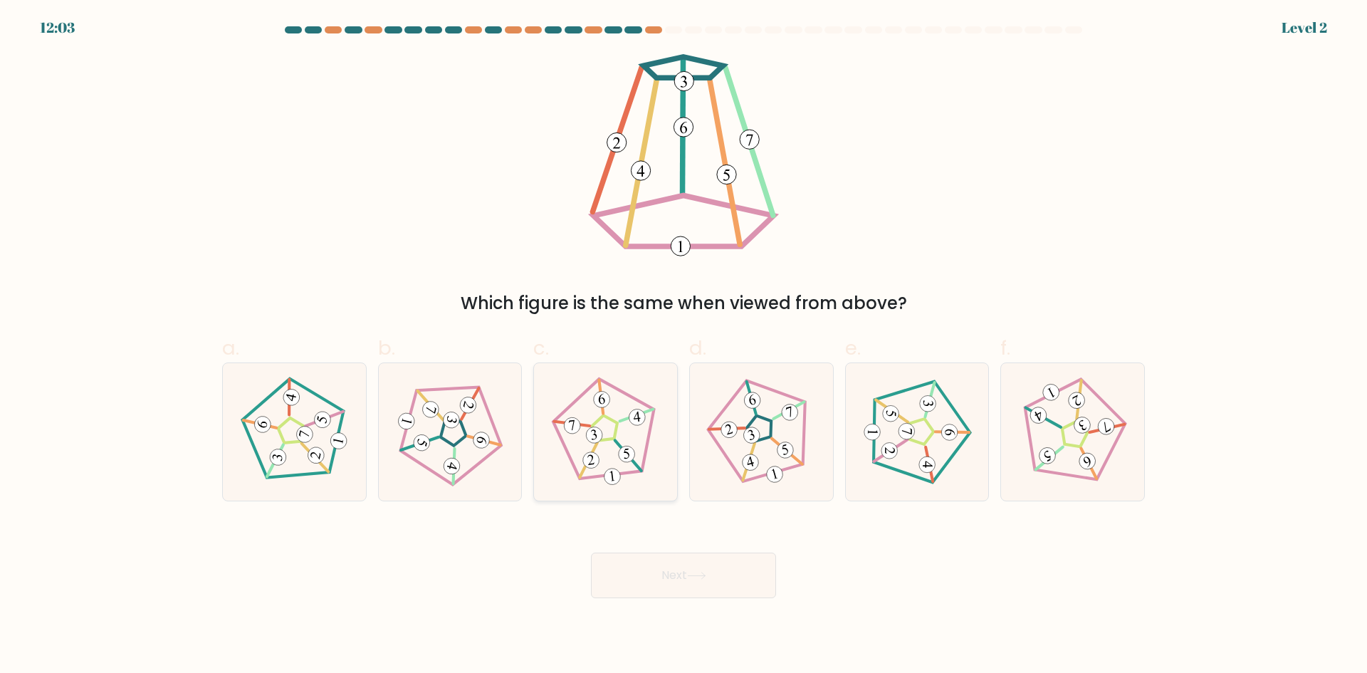
click at [602, 478] on icon at bounding box center [605, 432] width 110 height 110
click at [661, 346] on input "c." at bounding box center [683, 341] width 1 height 9
radio input "true"
click at [634, 568] on button "Next" at bounding box center [683, 575] width 185 height 46
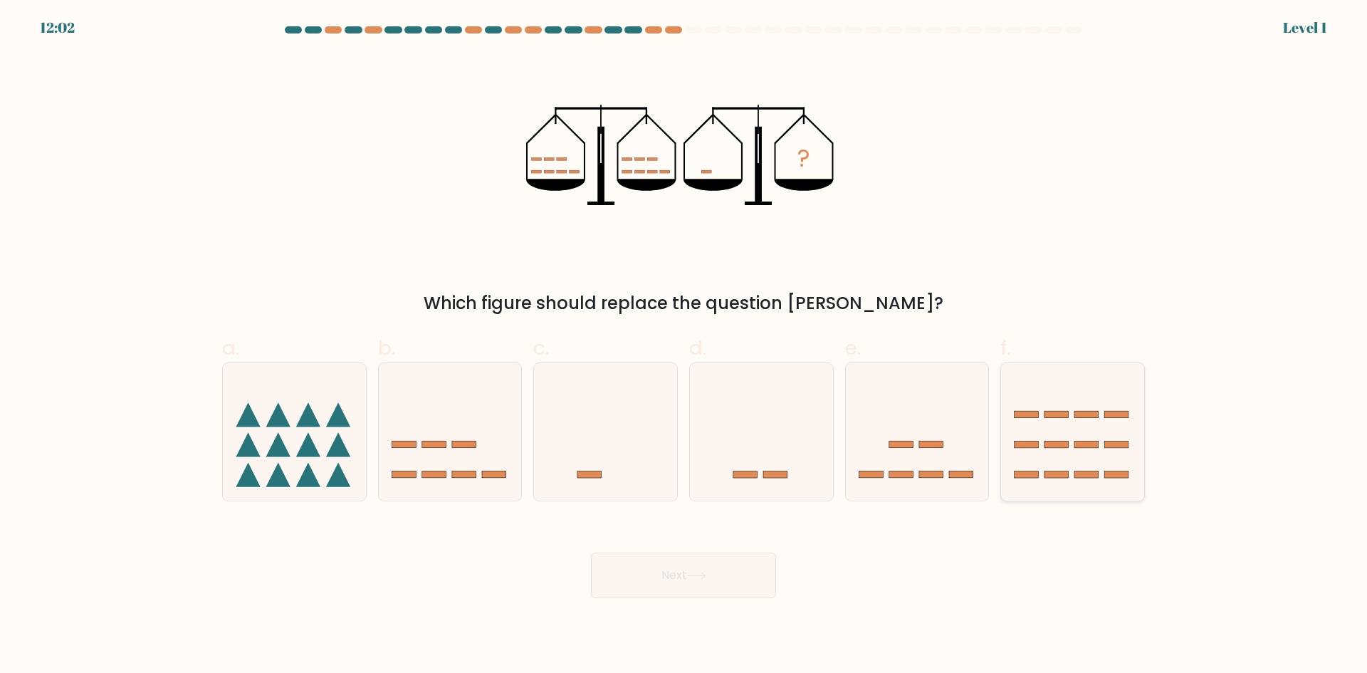
click at [661, 419] on icon at bounding box center [1072, 431] width 143 height 118
click at [661, 346] on input "f." at bounding box center [683, 341] width 1 height 9
radio input "true"
click at [624, 575] on button "Next" at bounding box center [683, 575] width 185 height 46
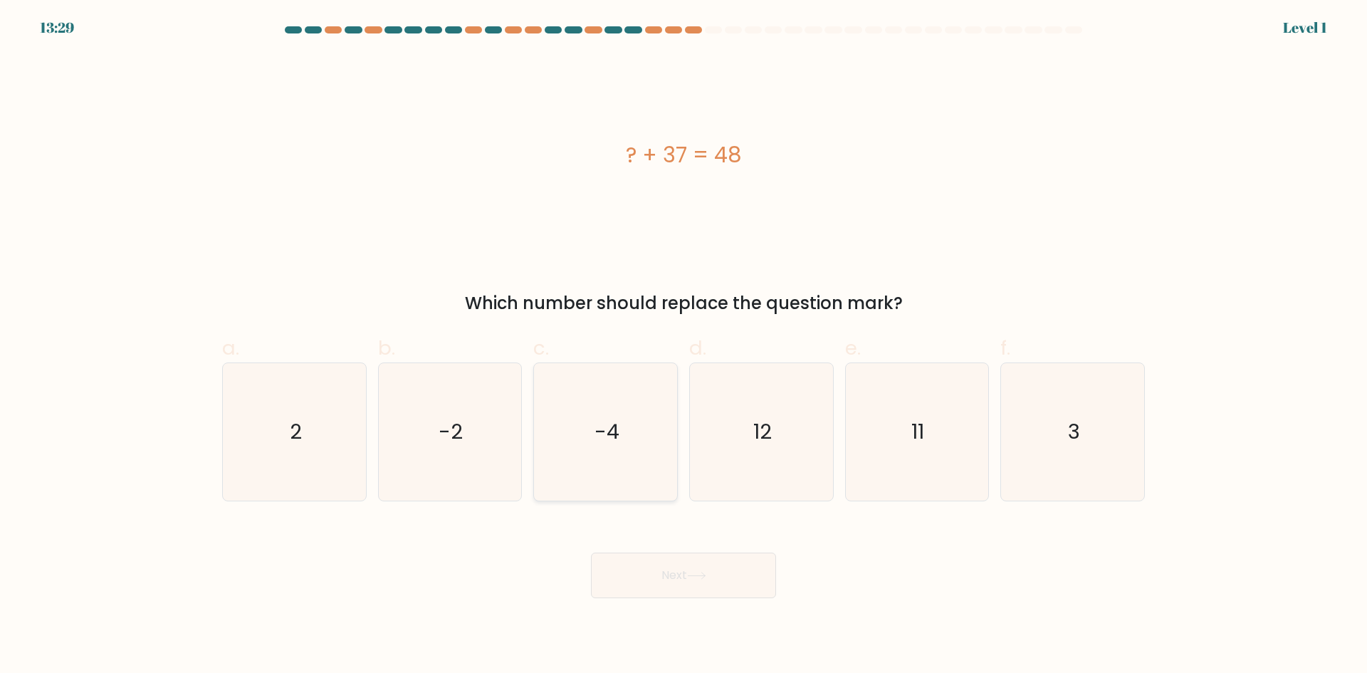
click at [591, 438] on icon "-4" at bounding box center [605, 431] width 137 height 137
click at [661, 346] on input "c. -4" at bounding box center [683, 341] width 1 height 9
radio input "true"
click at [661, 585] on button "Next" at bounding box center [683, 575] width 185 height 46
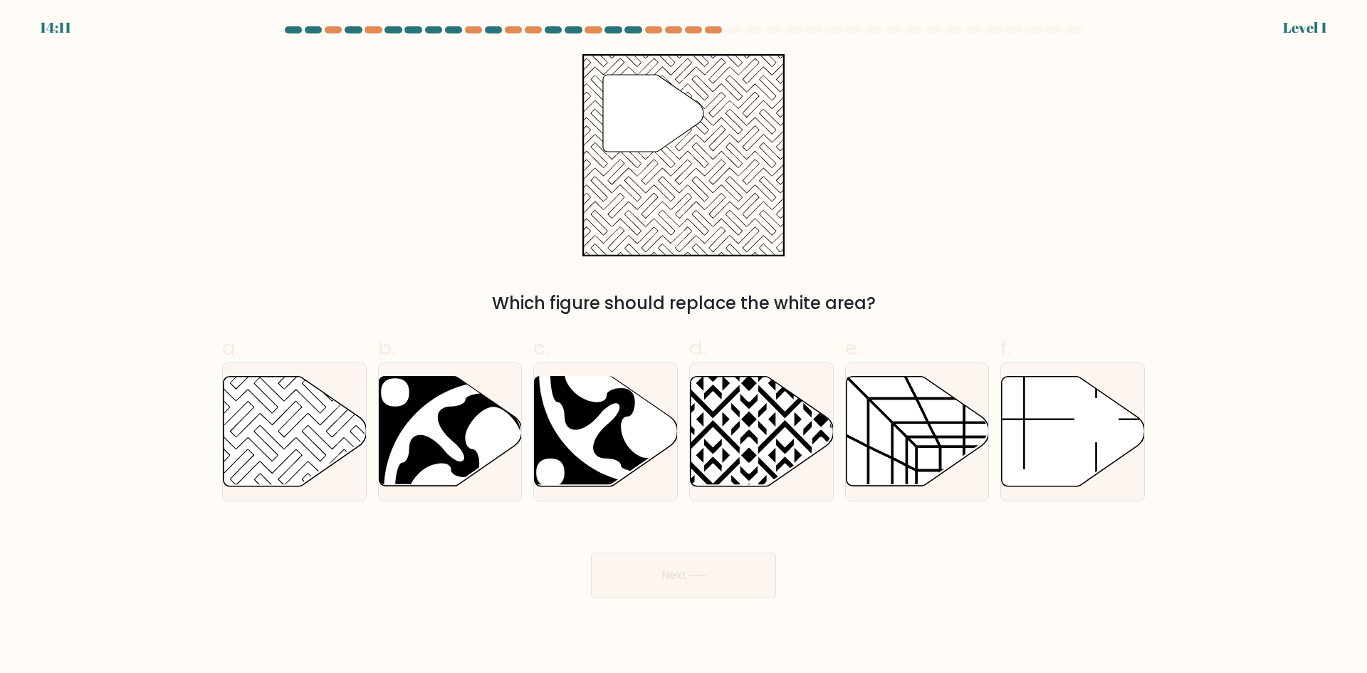
drag, startPoint x: 338, startPoint y: 430, endPoint x: 464, endPoint y: 505, distance: 146.5
click at [352, 443] on icon at bounding box center [295, 432] width 143 height 110
click at [661, 346] on input "a." at bounding box center [683, 341] width 1 height 9
radio input "true"
click at [633, 578] on button "Next" at bounding box center [683, 575] width 185 height 46
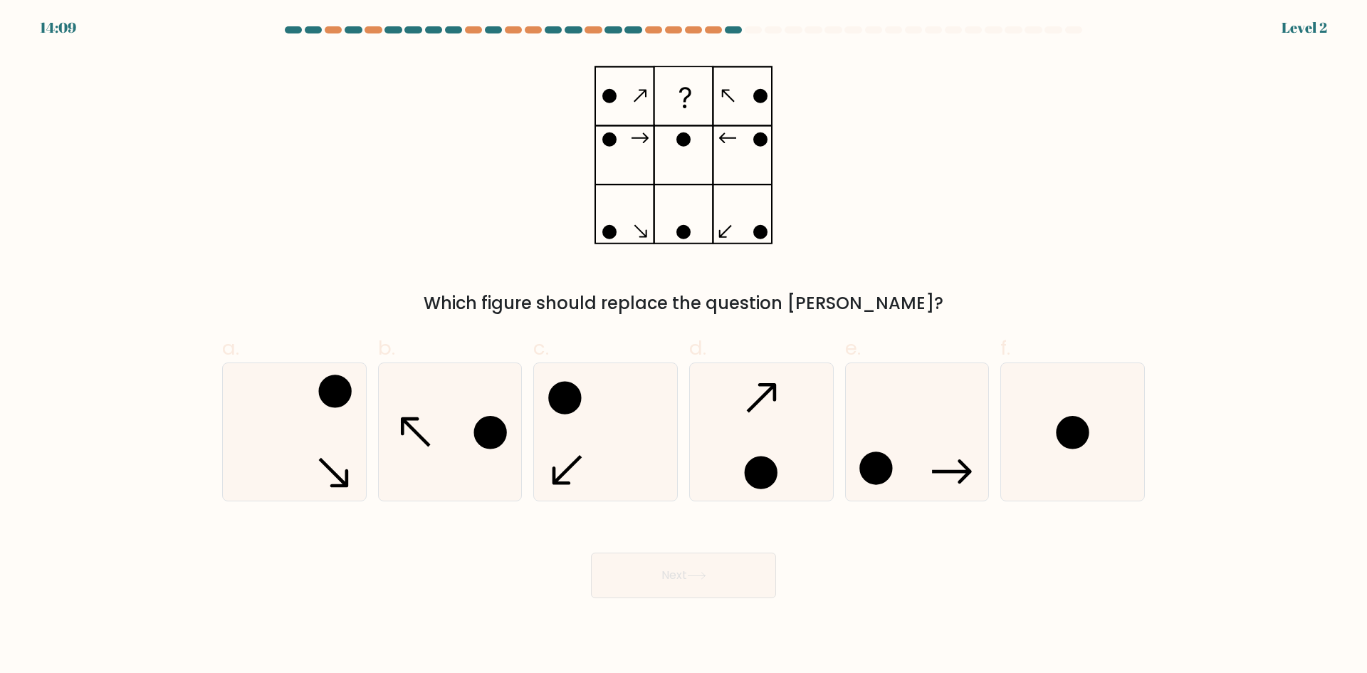
drag, startPoint x: 628, startPoint y: 453, endPoint x: 653, endPoint y: 578, distance: 127.7
click at [626, 456] on icon at bounding box center [605, 431] width 137 height 137
click at [661, 346] on input "c." at bounding box center [683, 341] width 1 height 9
radio input "true"
click at [661, 558] on button "Next" at bounding box center [683, 575] width 185 height 46
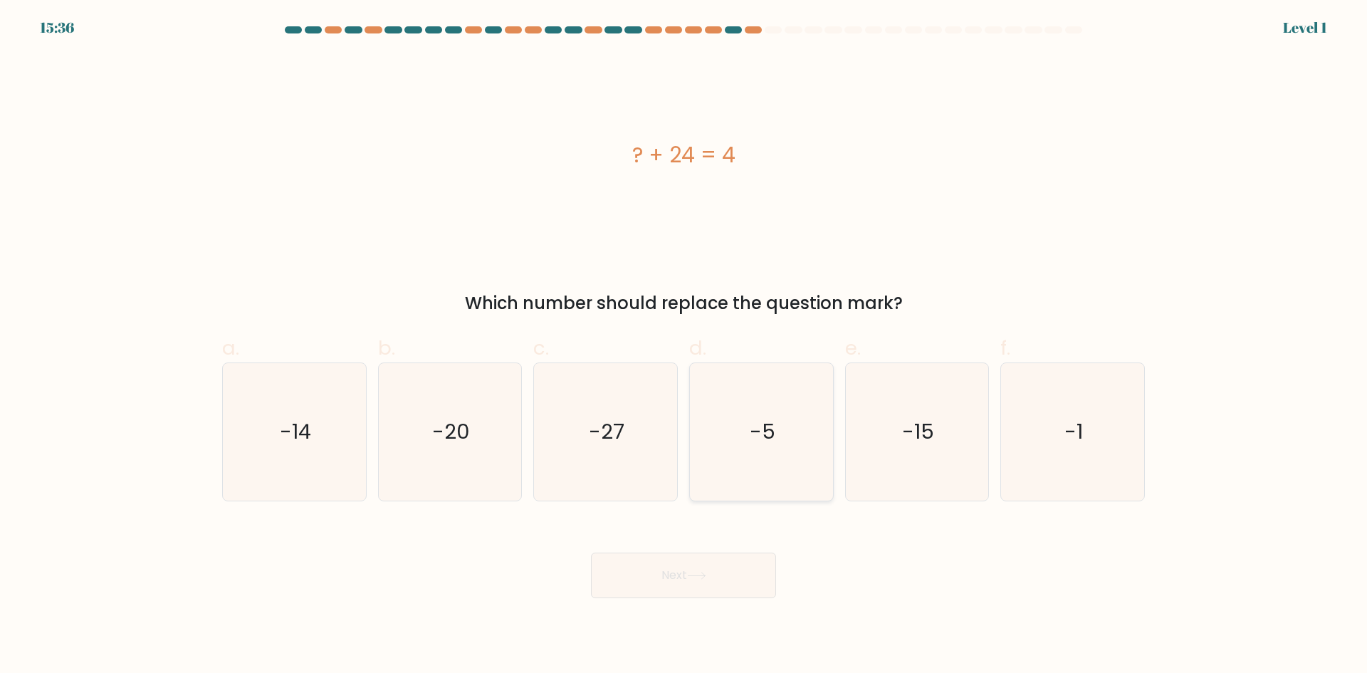
click at [661, 461] on icon "-5" at bounding box center [761, 431] width 137 height 137
click at [661, 346] on input "d. -5" at bounding box center [683, 341] width 1 height 9
radio input "true"
click at [661, 567] on button "Next" at bounding box center [683, 575] width 185 height 46
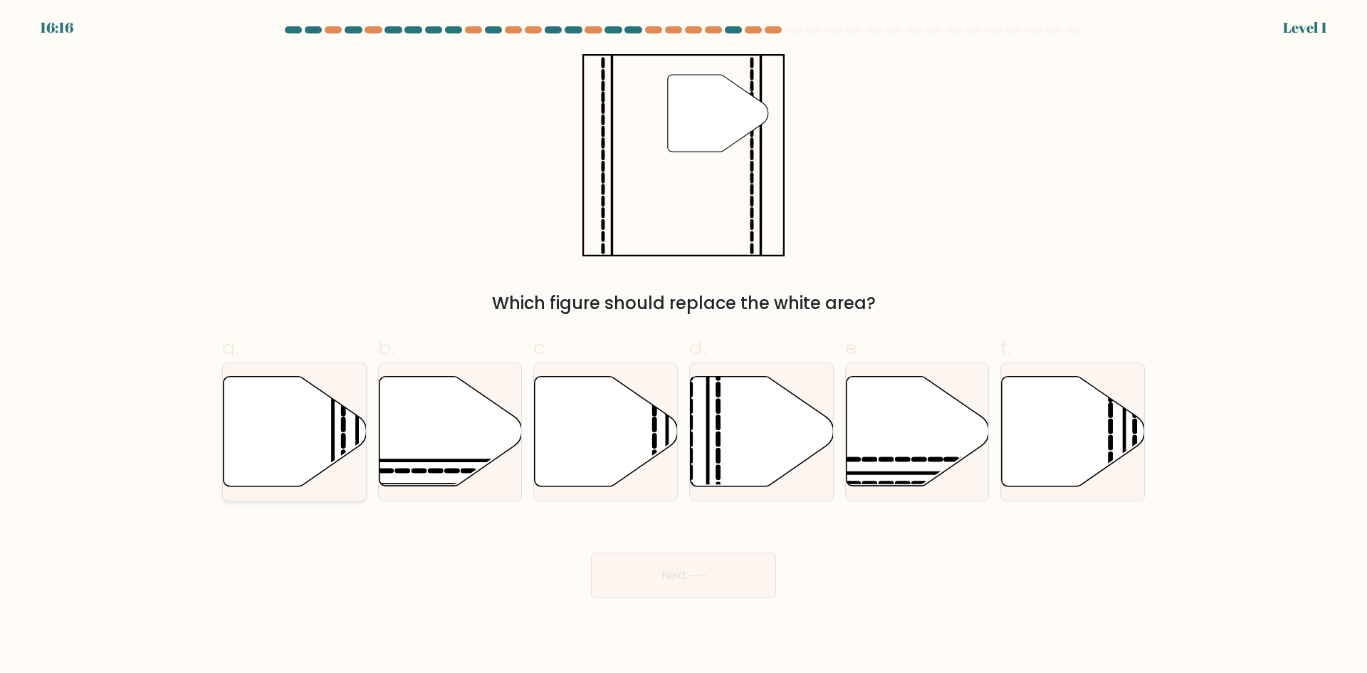
click at [340, 446] on icon at bounding box center [294, 432] width 143 height 112
click at [661, 346] on input "a." at bounding box center [683, 341] width 1 height 9
radio input "true"
click at [661, 589] on button "Next" at bounding box center [683, 575] width 185 height 46
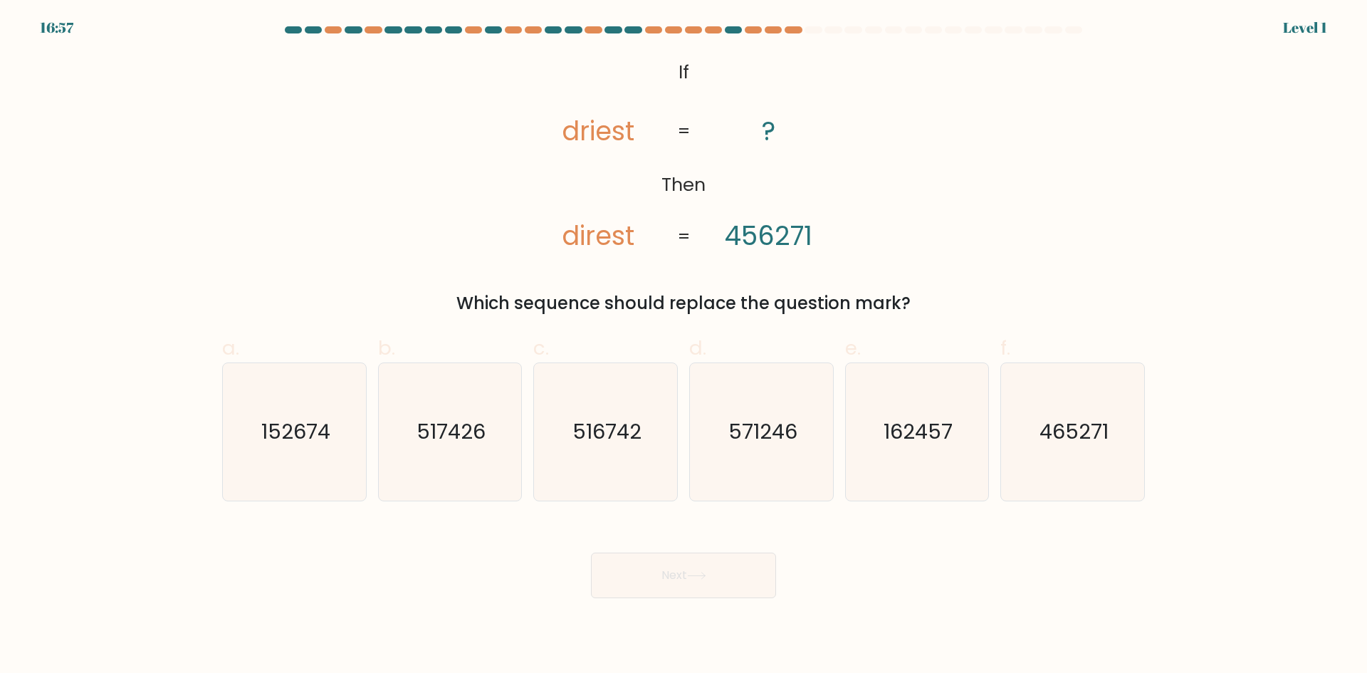
drag, startPoint x: 777, startPoint y: 445, endPoint x: 755, endPoint y: 508, distance: 67.3
click at [661, 447] on icon "571246" at bounding box center [761, 431] width 137 height 137
click at [661, 577] on button "Next" at bounding box center [683, 575] width 185 height 46
click at [661, 479] on icon "571246" at bounding box center [761, 431] width 137 height 137
click at [661, 346] on input "d. 571246" at bounding box center [683, 341] width 1 height 9
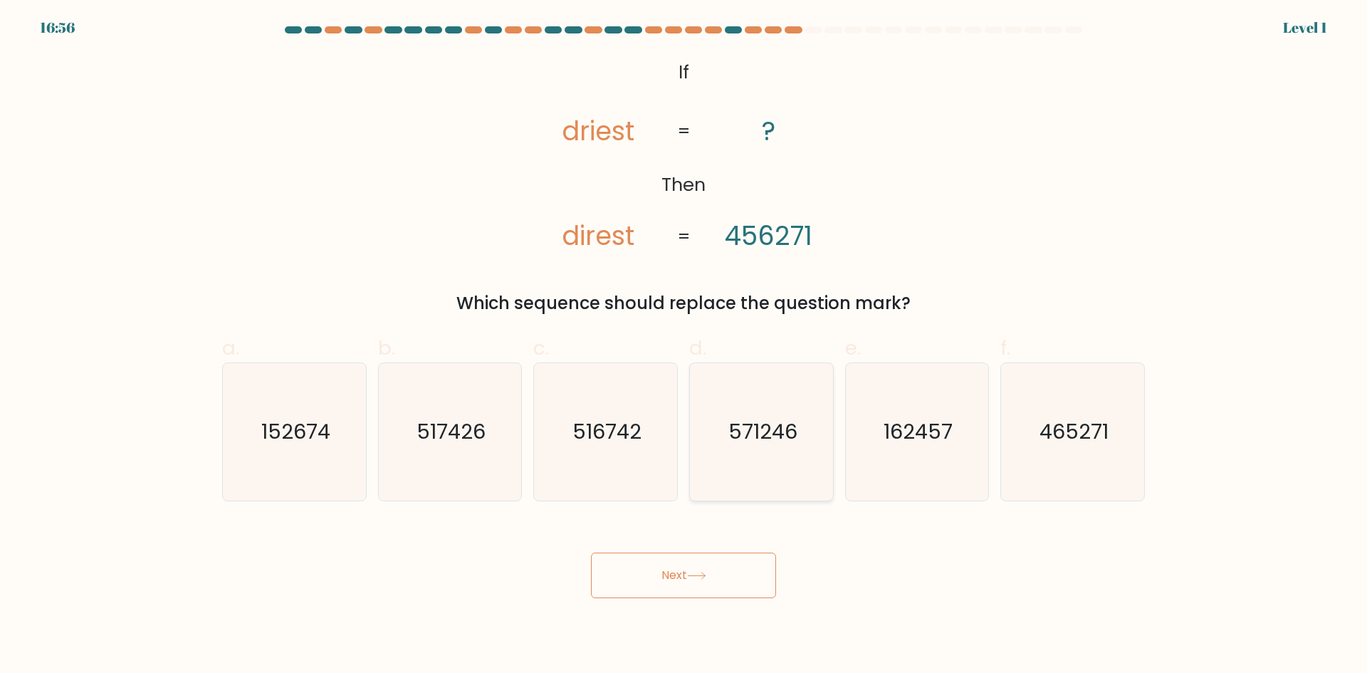
radio input "true"
drag, startPoint x: 706, startPoint y: 560, endPoint x: 703, endPoint y: 572, distance: 12.4
click at [661, 572] on button "Next" at bounding box center [683, 575] width 185 height 46
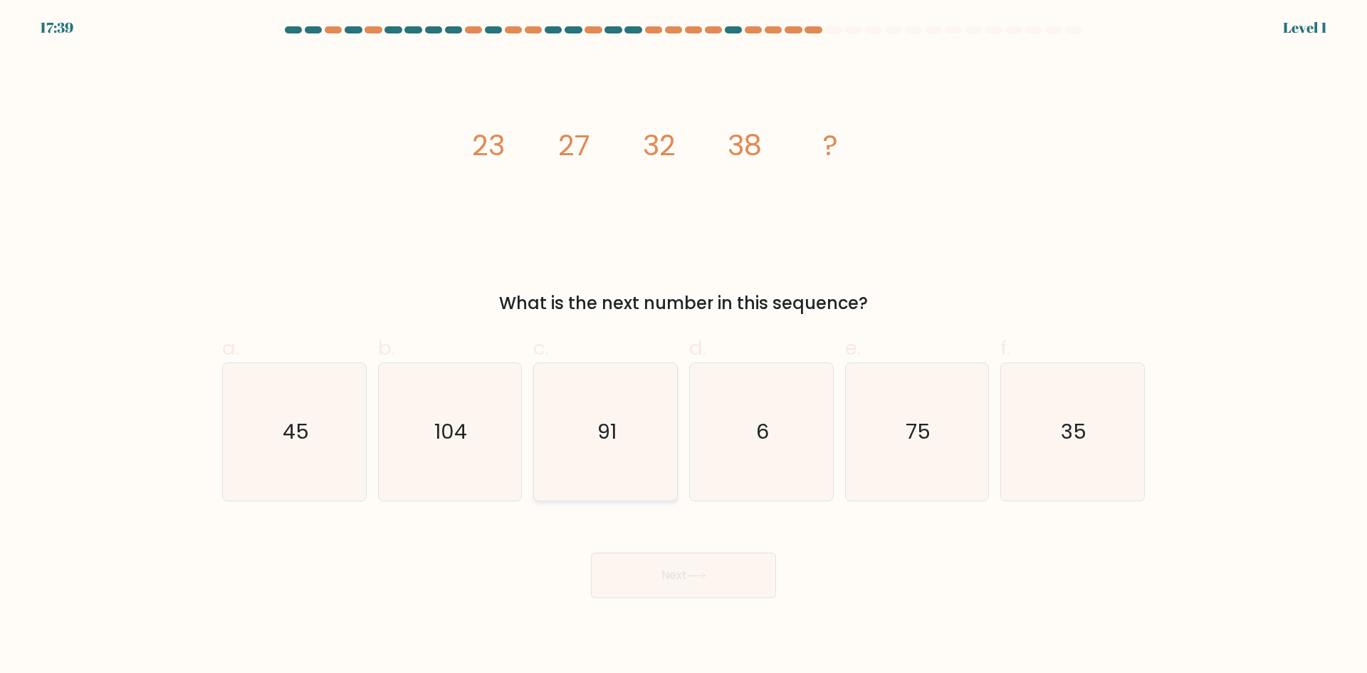
drag, startPoint x: 599, startPoint y: 432, endPoint x: 604, endPoint y: 516, distance: 84.2
click at [598, 435] on text "91" at bounding box center [606, 431] width 19 height 28
click at [661, 346] on input "c. 91" at bounding box center [683, 341] width 1 height 9
radio input "true"
click at [654, 567] on button "Next" at bounding box center [683, 575] width 185 height 46
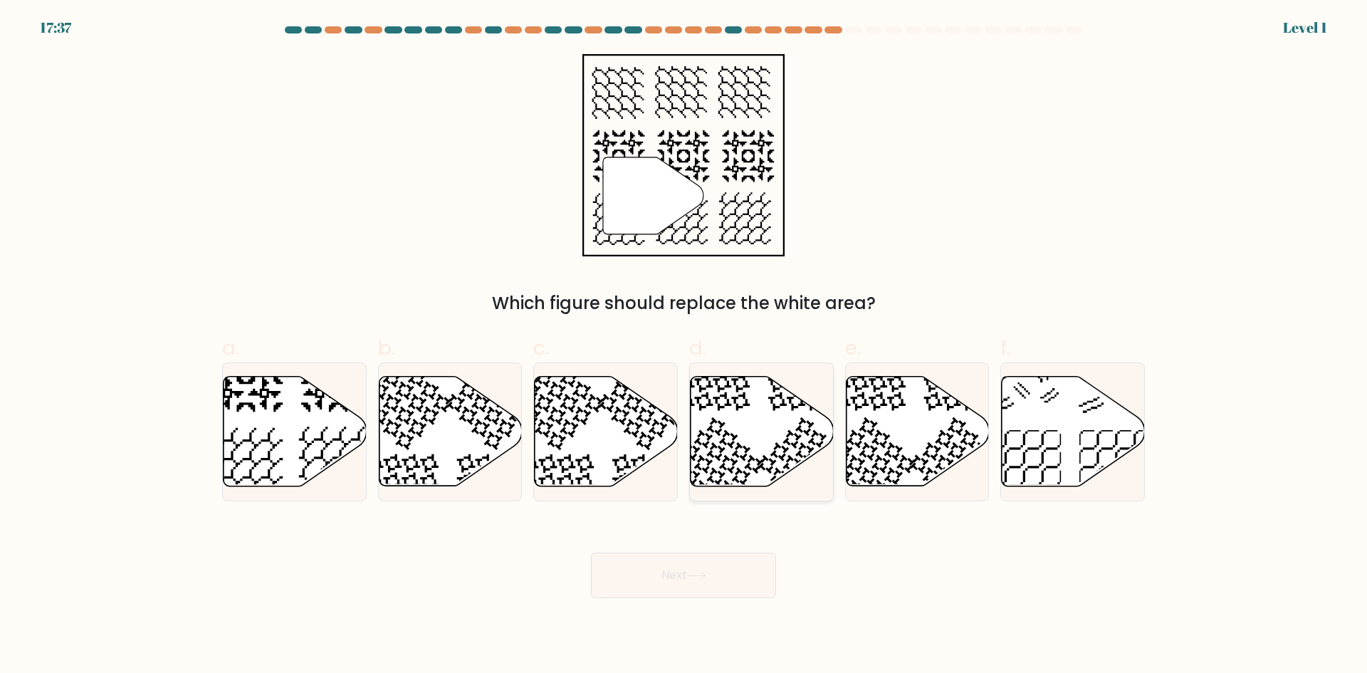
click at [661, 392] on icon at bounding box center [761, 432] width 143 height 112
click at [661, 346] on input "d." at bounding box center [683, 341] width 1 height 9
radio input "true"
click at [661, 465] on icon at bounding box center [762, 431] width 142 height 108
click at [661, 346] on input "d." at bounding box center [683, 341] width 1 height 9
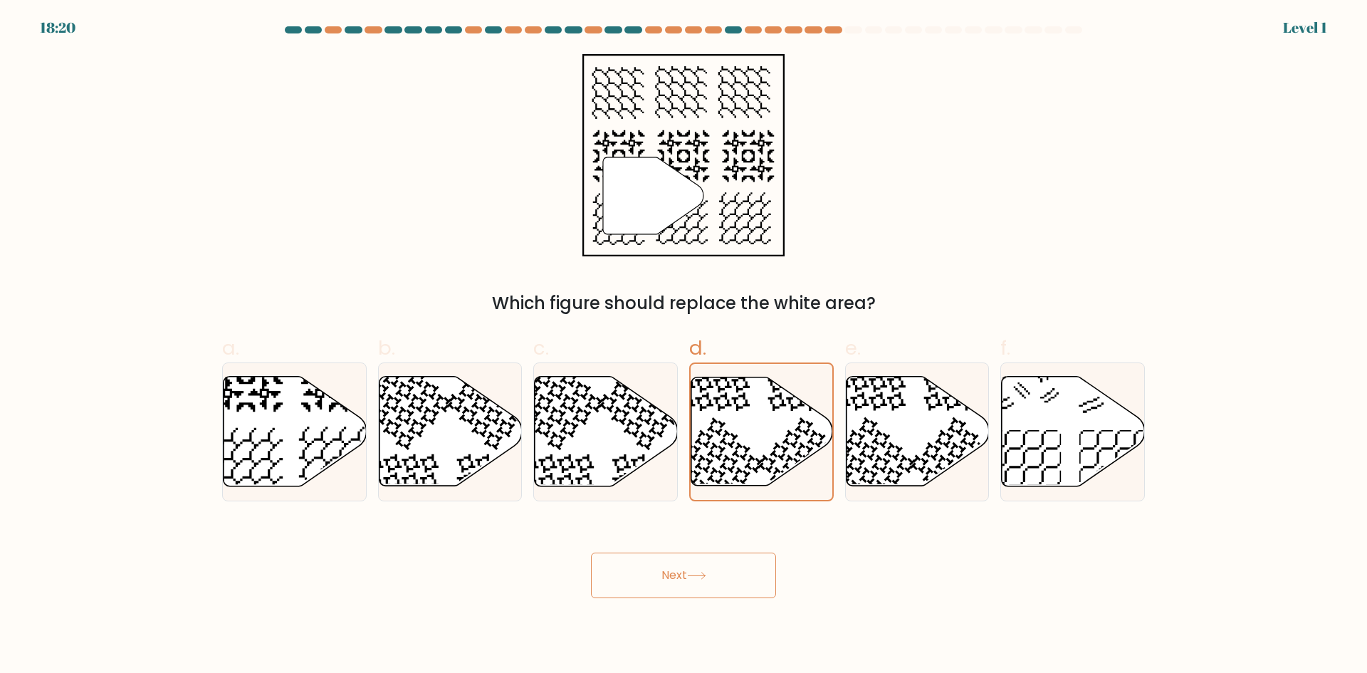
click at [661, 630] on body "18:20 Level 1" at bounding box center [683, 336] width 1367 height 673
click at [661, 575] on button "Next" at bounding box center [683, 575] width 185 height 46
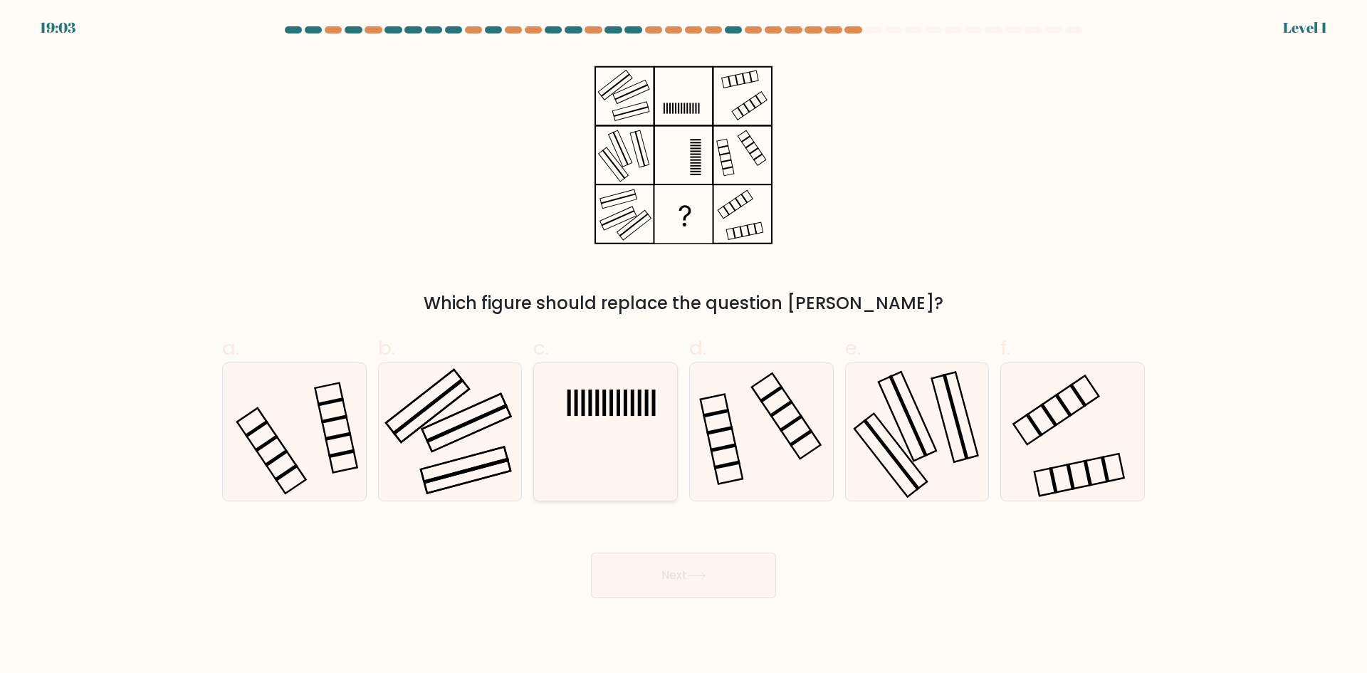
click at [620, 415] on rect at bounding box center [618, 402] width 4 height 26
click at [661, 346] on input "c." at bounding box center [683, 341] width 1 height 9
radio input "true"
click at [610, 565] on button "Next" at bounding box center [683, 575] width 185 height 46
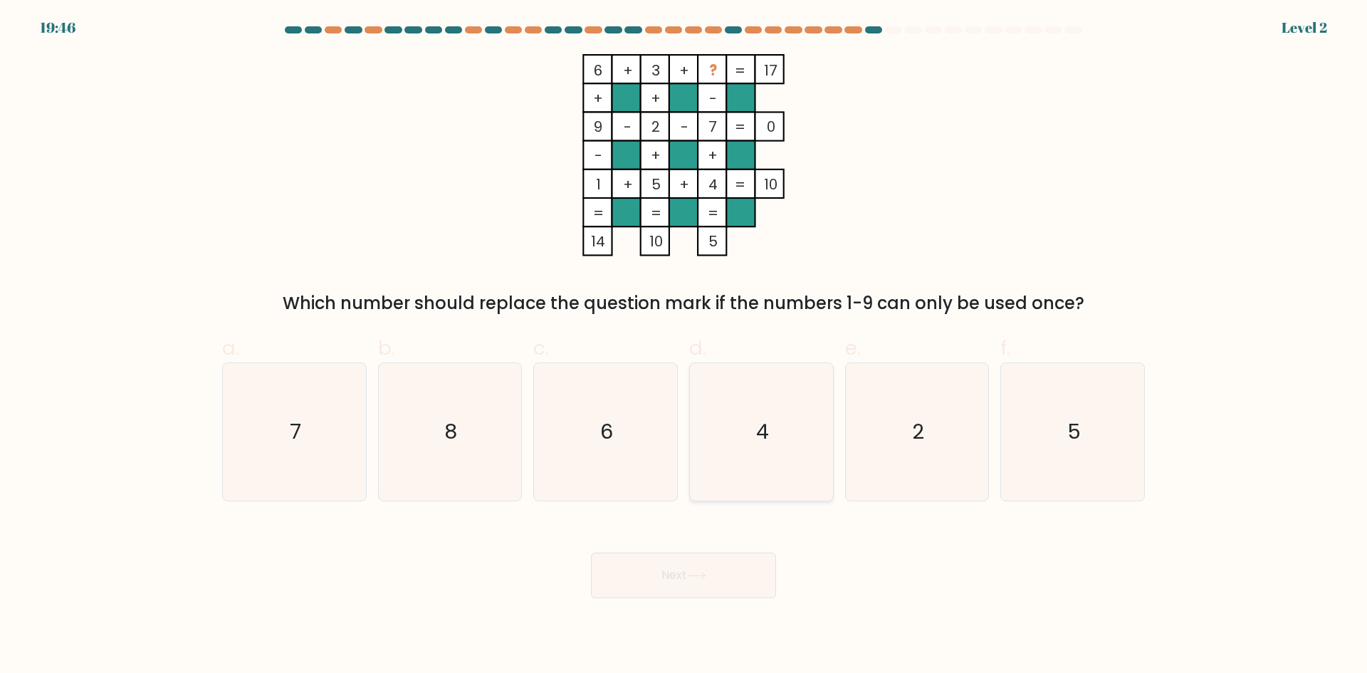
click at [661, 462] on icon "4" at bounding box center [761, 431] width 137 height 137
click at [661, 346] on input "d. 4" at bounding box center [683, 341] width 1 height 9
radio input "true"
click at [661, 572] on button "Next" at bounding box center [683, 575] width 185 height 46
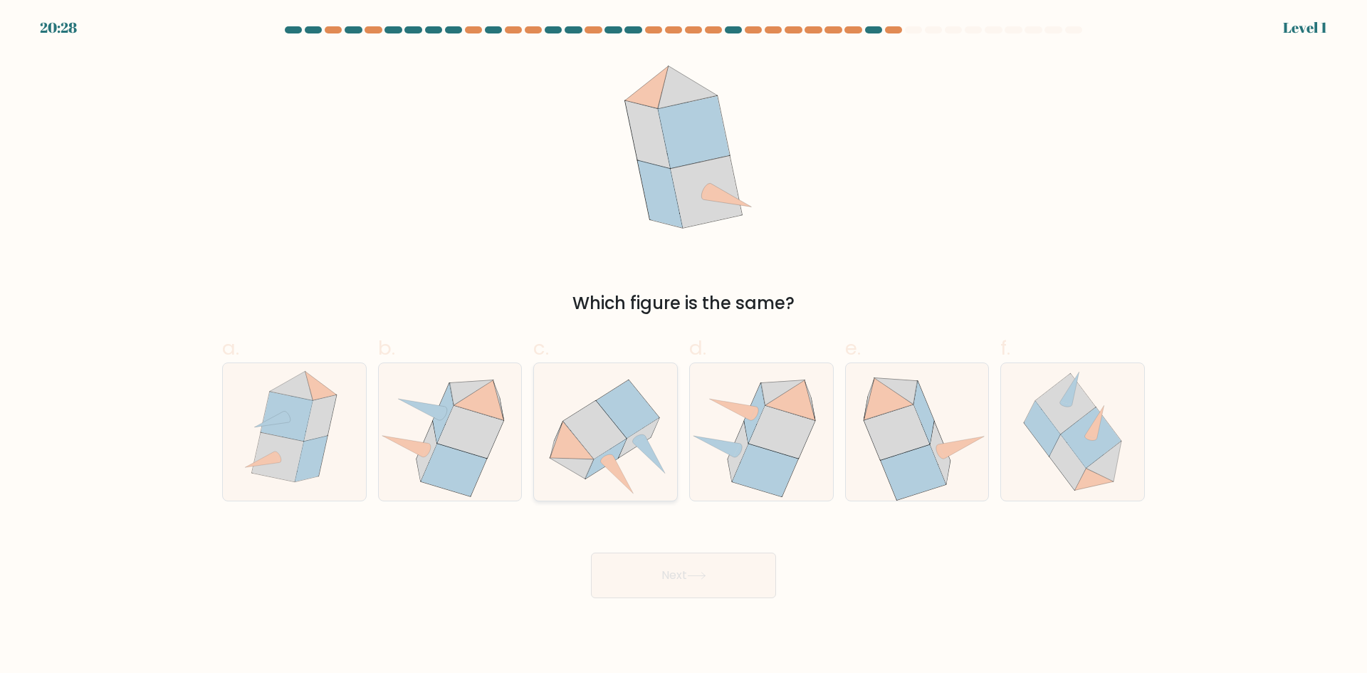
click at [661, 458] on icon at bounding box center [605, 432] width 143 height 130
click at [661, 346] on input "c." at bounding box center [683, 341] width 1 height 9
radio input "true"
click at [656, 567] on button "Next" at bounding box center [683, 575] width 185 height 46
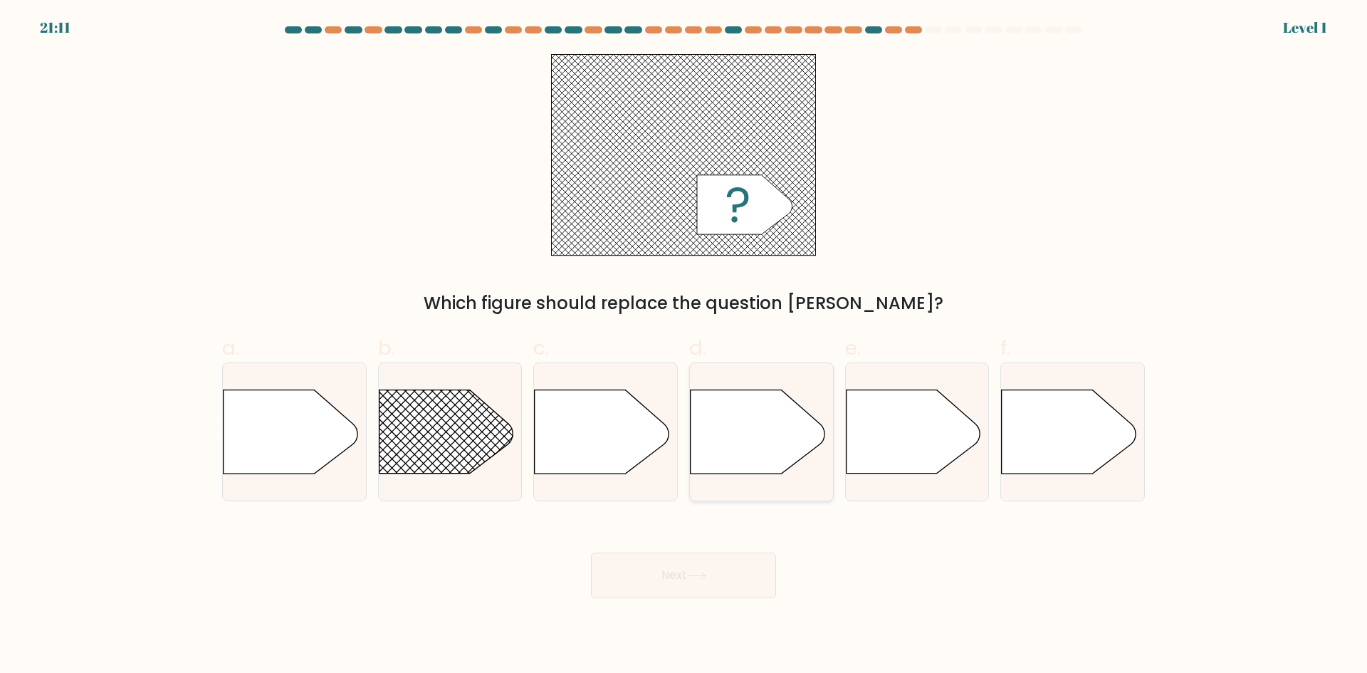
click at [661, 386] on div at bounding box center [761, 431] width 145 height 139
click at [661, 346] on input "d." at bounding box center [683, 341] width 1 height 9
radio input "true"
drag, startPoint x: 411, startPoint y: 440, endPoint x: 416, endPoint y: 449, distance: 10.5
click at [410, 445] on rect at bounding box center [360, 361] width 372 height 283
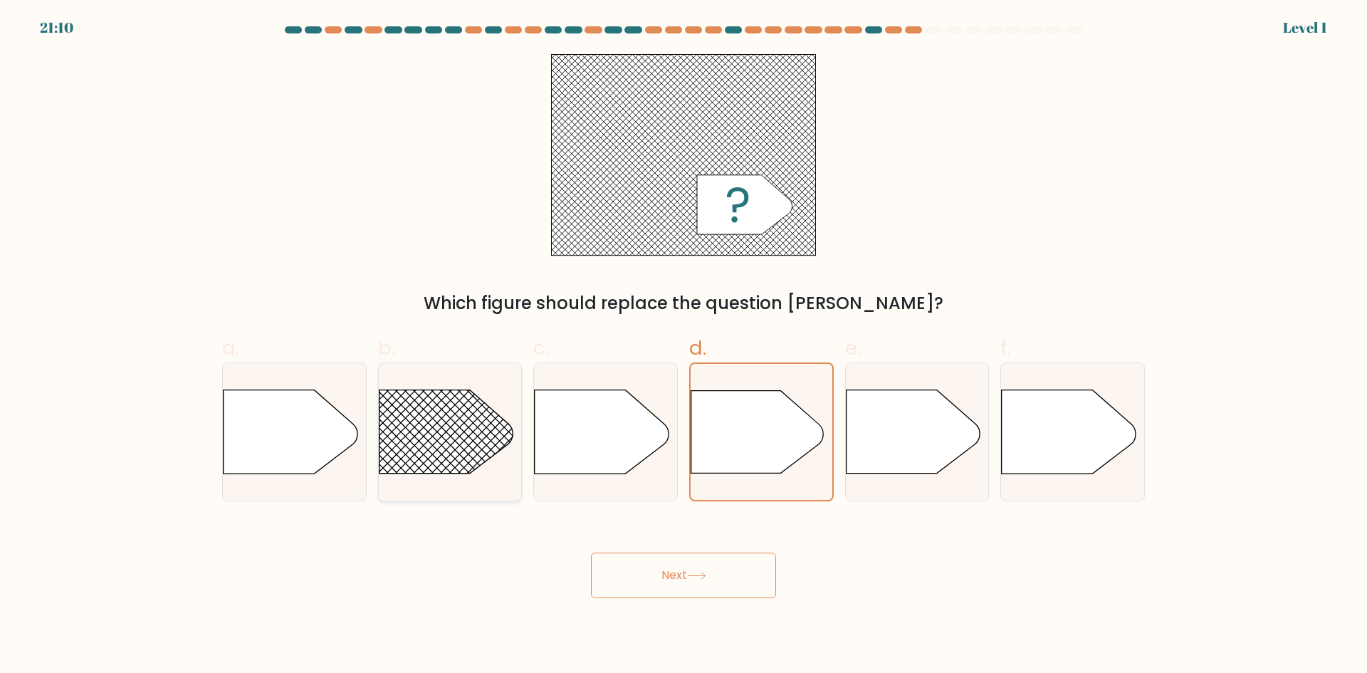
click at [661, 346] on input "b." at bounding box center [683, 341] width 1 height 9
radio input "true"
click at [661, 576] on button "Next" at bounding box center [683, 575] width 185 height 46
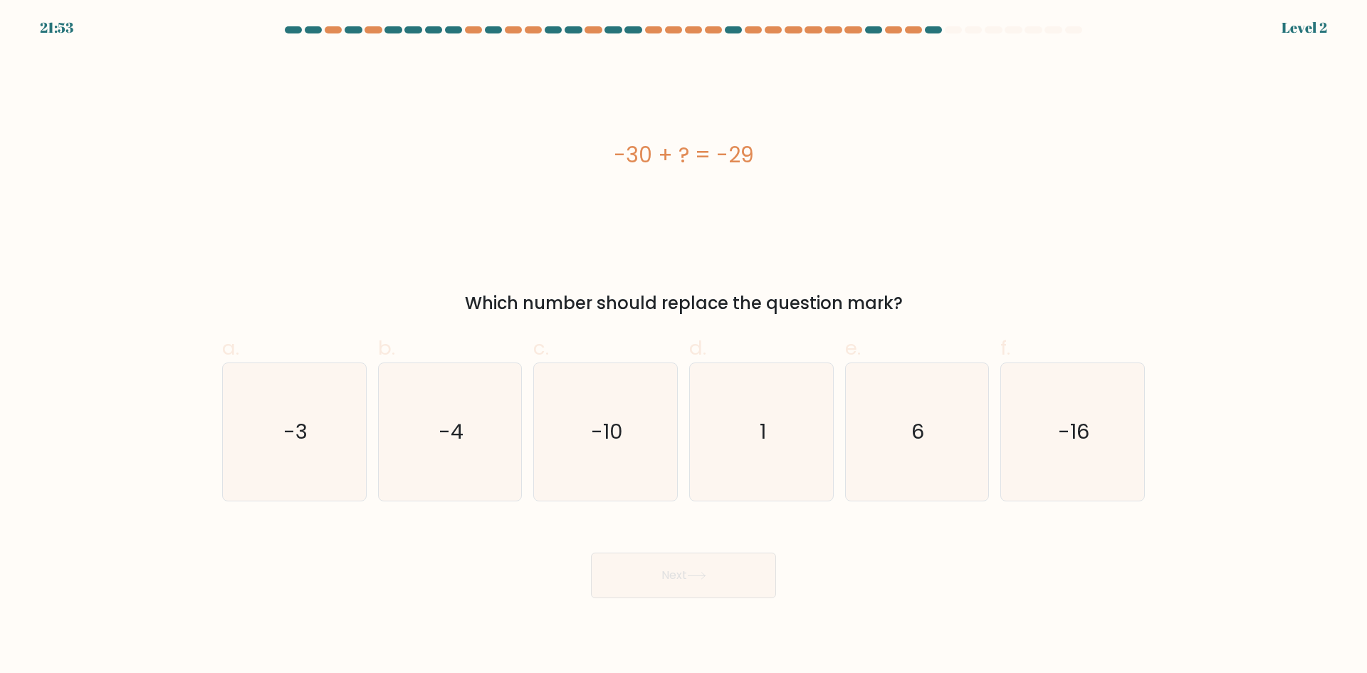
drag, startPoint x: 736, startPoint y: 448, endPoint x: 737, endPoint y: 597, distance: 148.1
click at [661, 473] on icon "1" at bounding box center [761, 431] width 137 height 137
click at [661, 346] on input "d. 1" at bounding box center [683, 341] width 1 height 9
radio input "true"
click at [661, 575] on button "Next" at bounding box center [683, 575] width 185 height 46
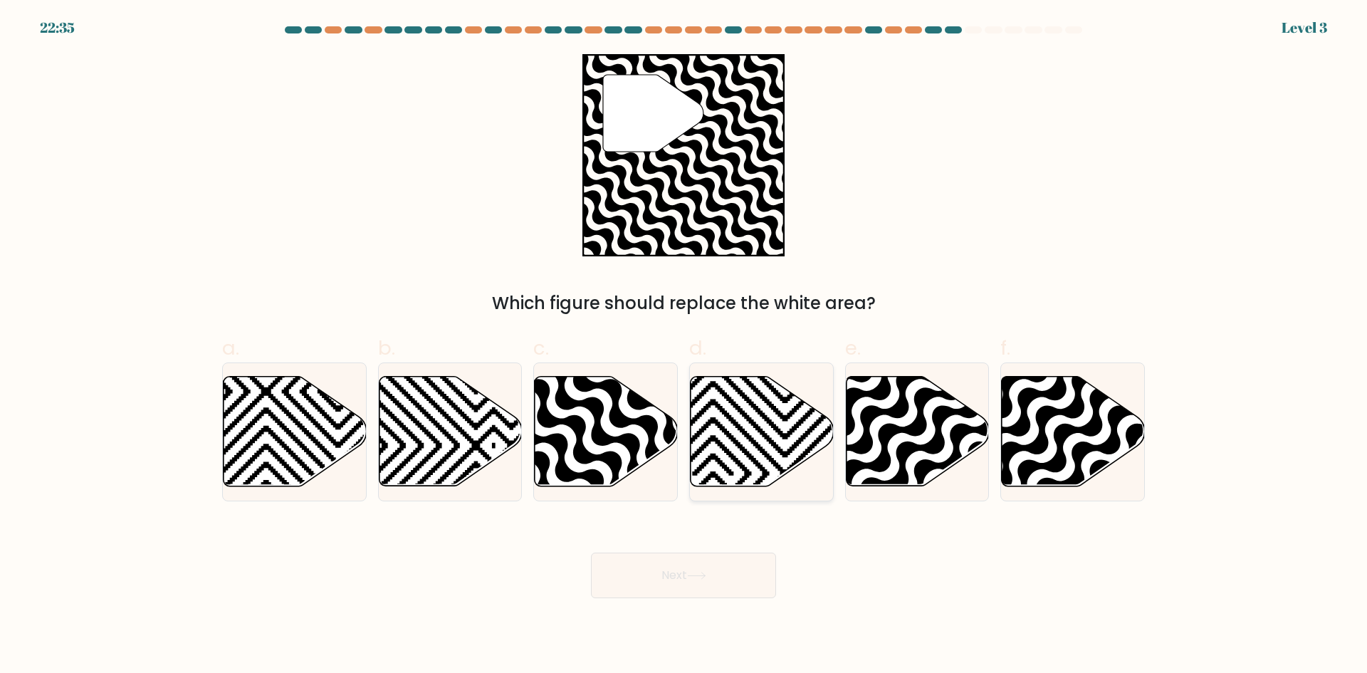
click at [661, 436] on icon at bounding box center [762, 432] width 143 height 110
click at [661, 346] on input "d." at bounding box center [683, 341] width 1 height 9
radio input "true"
drag, startPoint x: 617, startPoint y: 446, endPoint x: 618, endPoint y: 463, distance: 17.1
click at [617, 462] on icon at bounding box center [605, 432] width 143 height 112
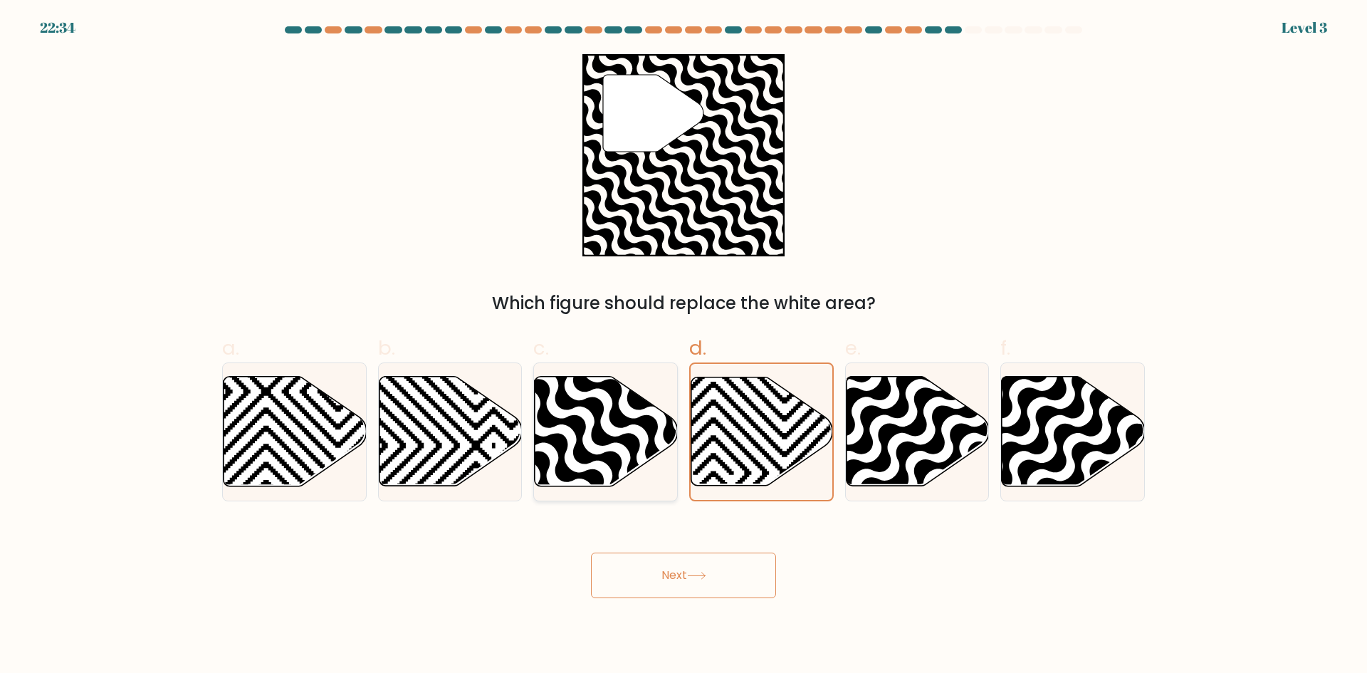
click at [661, 346] on input "c." at bounding box center [683, 341] width 1 height 9
radio input "true"
click at [661, 573] on button "Next" at bounding box center [683, 575] width 185 height 46
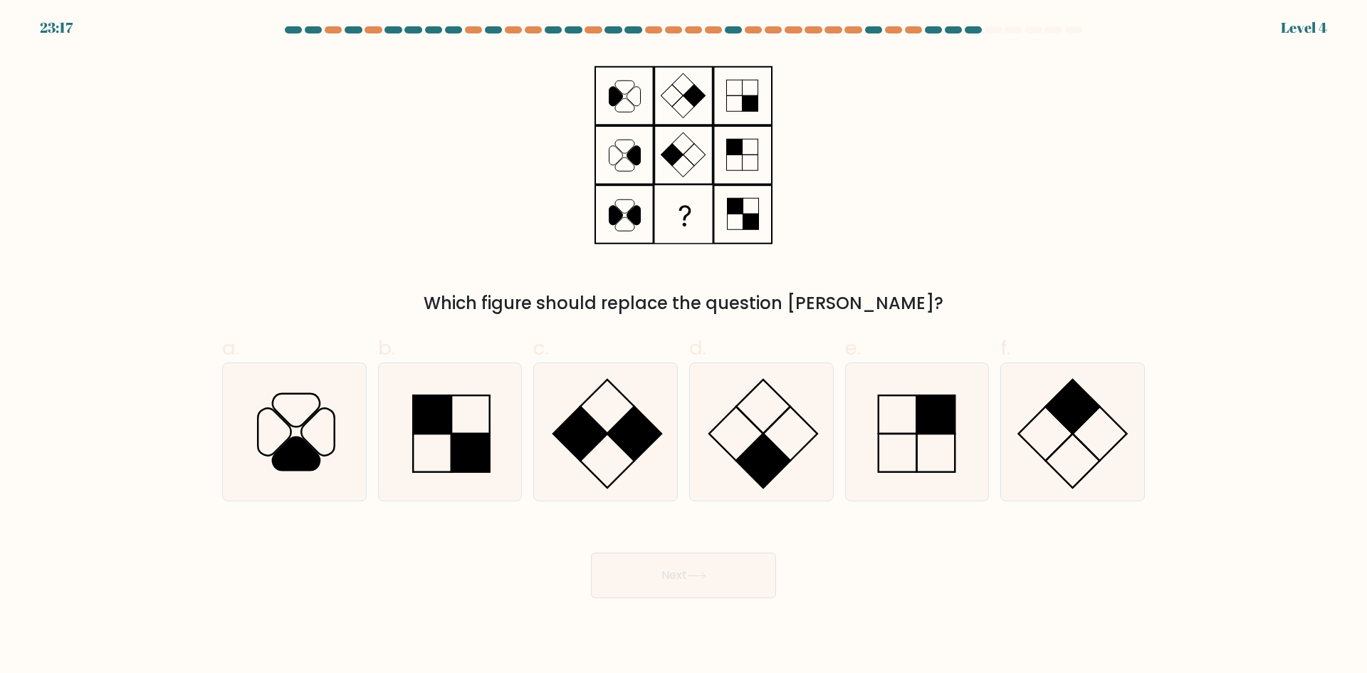
drag, startPoint x: 725, startPoint y: 434, endPoint x: 739, endPoint y: 644, distance: 211.2
click at [661, 451] on icon at bounding box center [761, 431] width 137 height 137
click at [661, 346] on input "d." at bounding box center [683, 341] width 1 height 9
radio input "true"
click at [661, 570] on button "Next" at bounding box center [683, 575] width 185 height 46
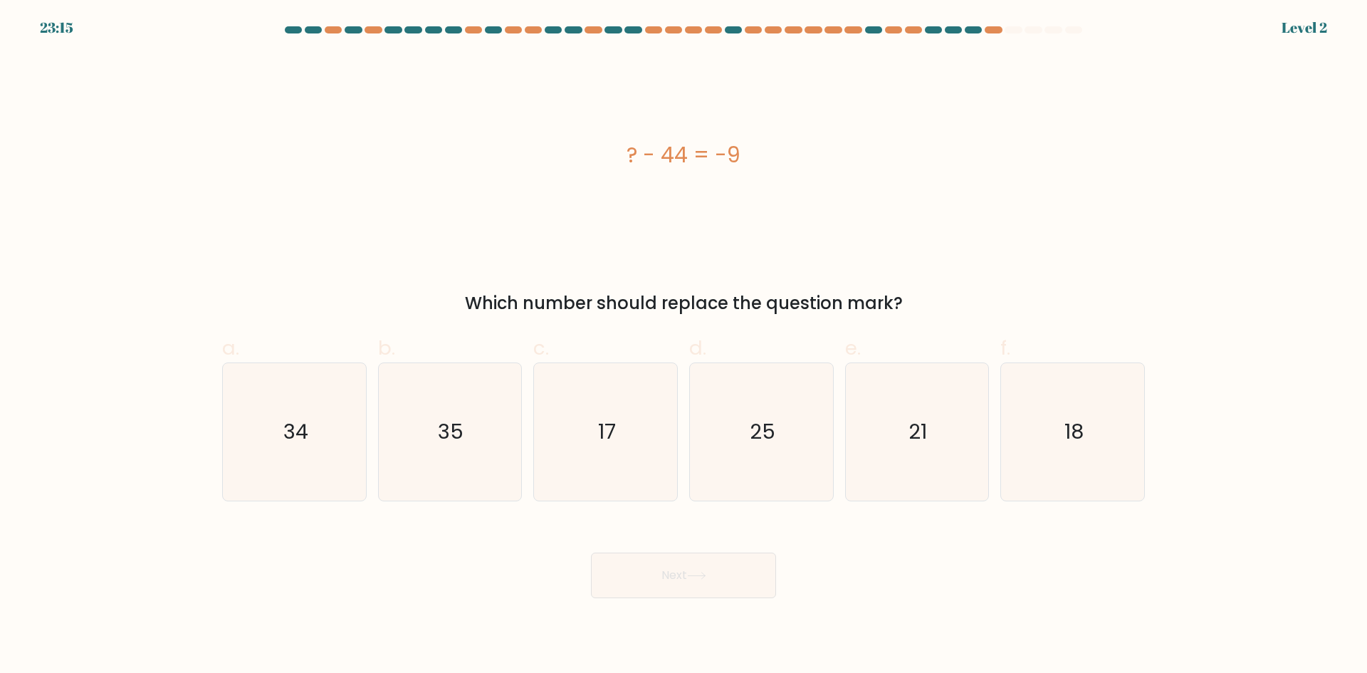
drag, startPoint x: 624, startPoint y: 490, endPoint x: 609, endPoint y: 502, distance: 19.8
click at [614, 492] on icon "17" at bounding box center [605, 431] width 137 height 137
click at [661, 346] on input "c. 17" at bounding box center [683, 341] width 1 height 9
radio input "true"
click at [661, 563] on button "Next" at bounding box center [683, 575] width 185 height 46
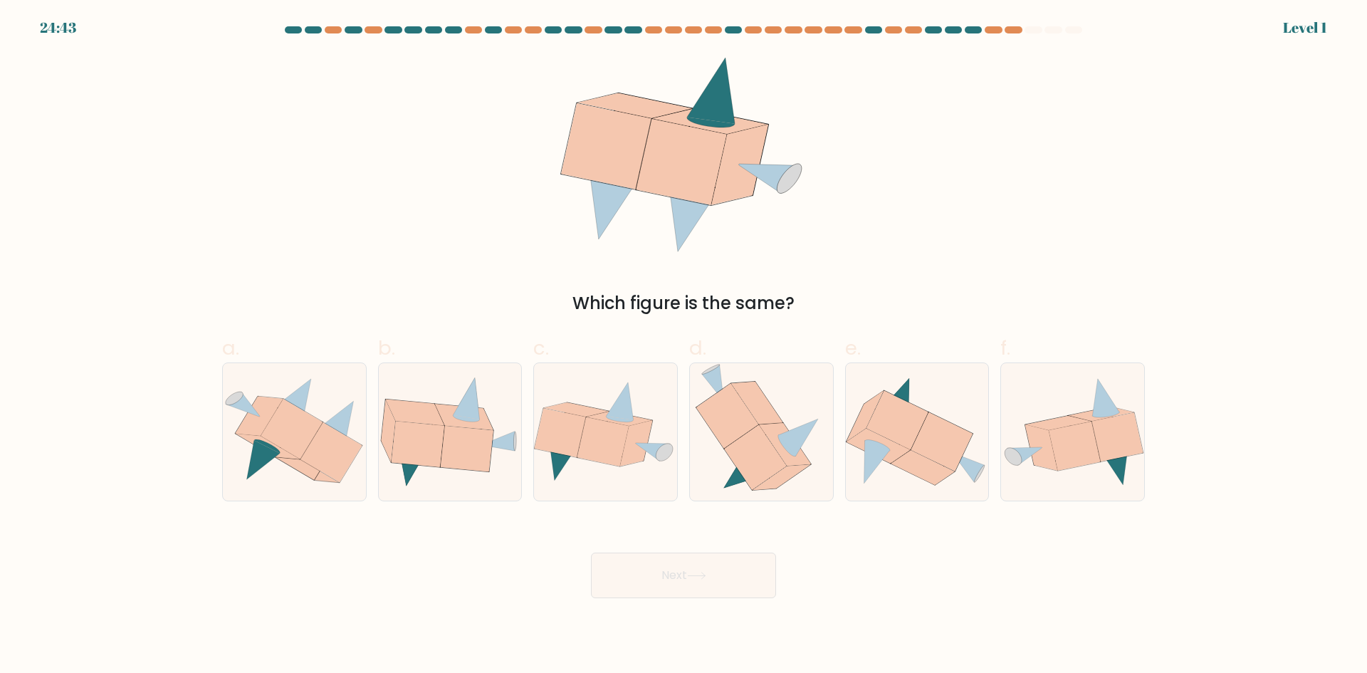
click at [661, 424] on div "e." at bounding box center [917, 417] width 156 height 168
click at [661, 567] on button "Next" at bounding box center [683, 575] width 185 height 46
drag, startPoint x: 755, startPoint y: 453, endPoint x: 693, endPoint y: 534, distance: 102.0
click at [661, 500] on icon at bounding box center [762, 431] width 132 height 137
click at [661, 346] on input "d." at bounding box center [683, 341] width 1 height 9
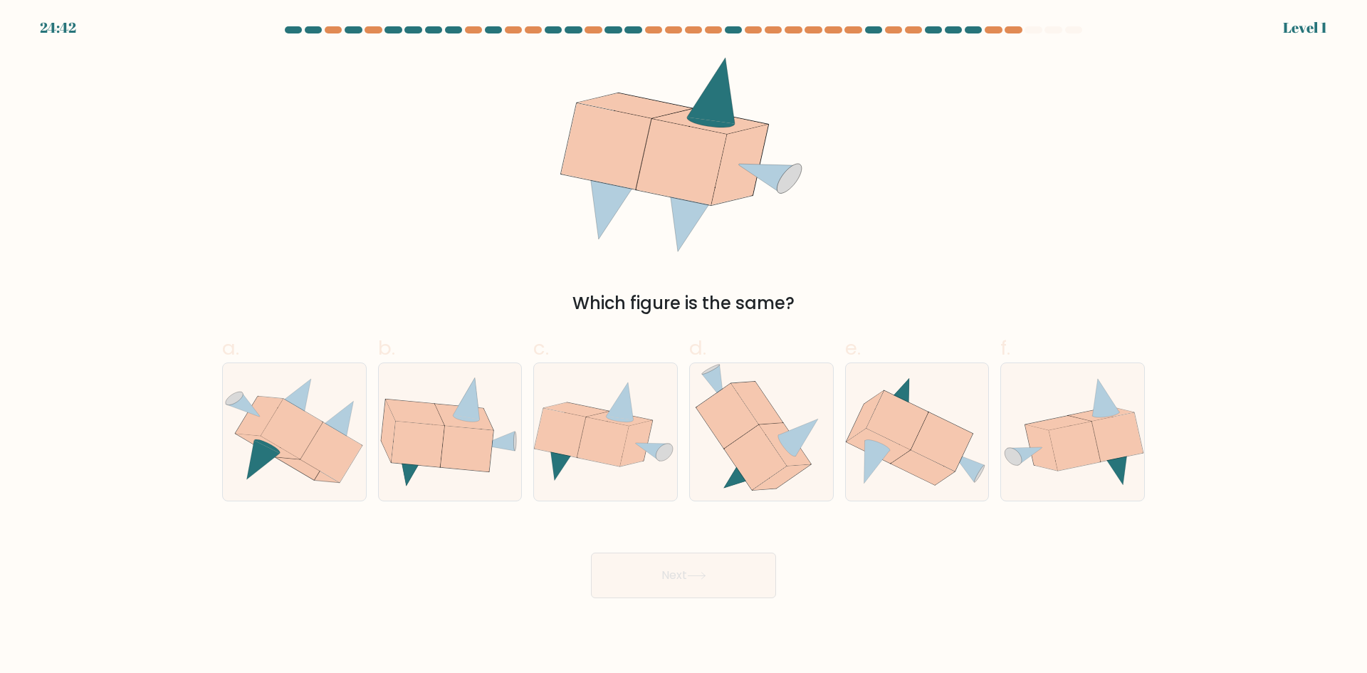
radio input "true"
click at [661, 545] on div "Next" at bounding box center [684, 558] width 940 height 80
click at [661, 557] on button "Next" at bounding box center [683, 575] width 185 height 46
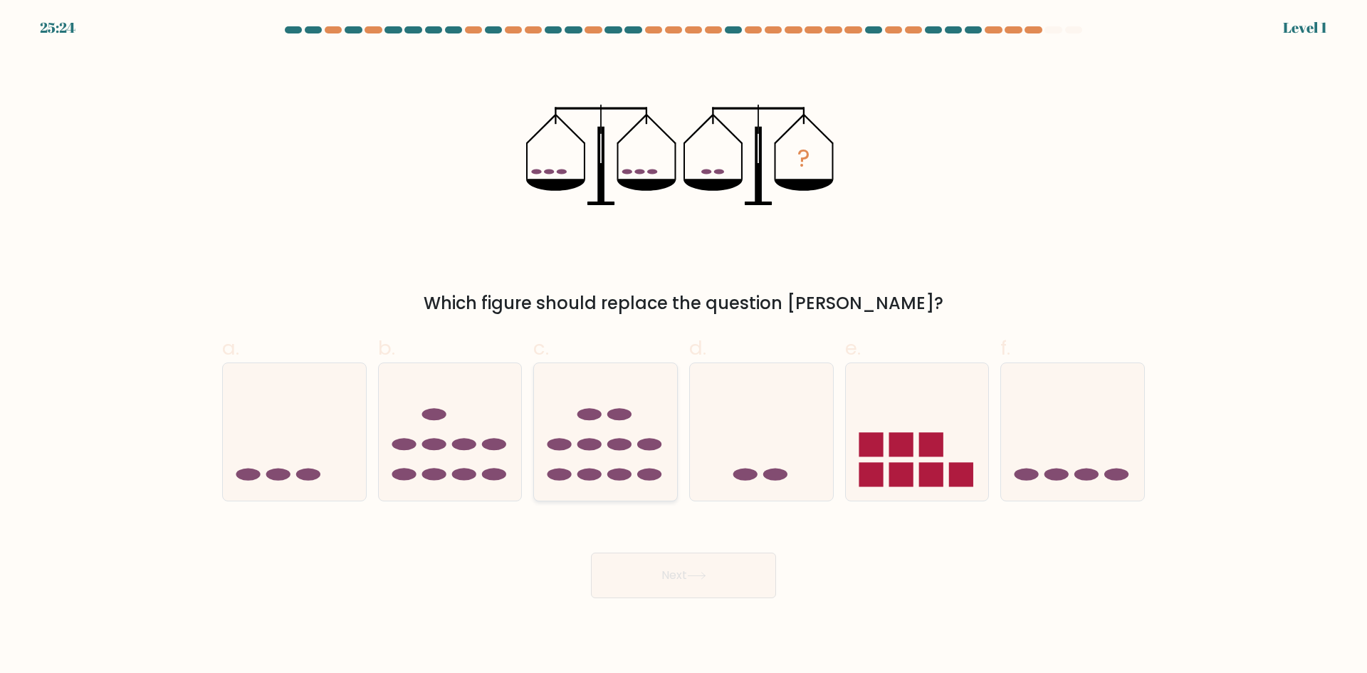
click at [609, 445] on ellipse at bounding box center [619, 445] width 24 height 12
click at [661, 346] on input "c." at bounding box center [683, 341] width 1 height 9
radio input "true"
click at [661, 584] on button "Next" at bounding box center [683, 575] width 185 height 46
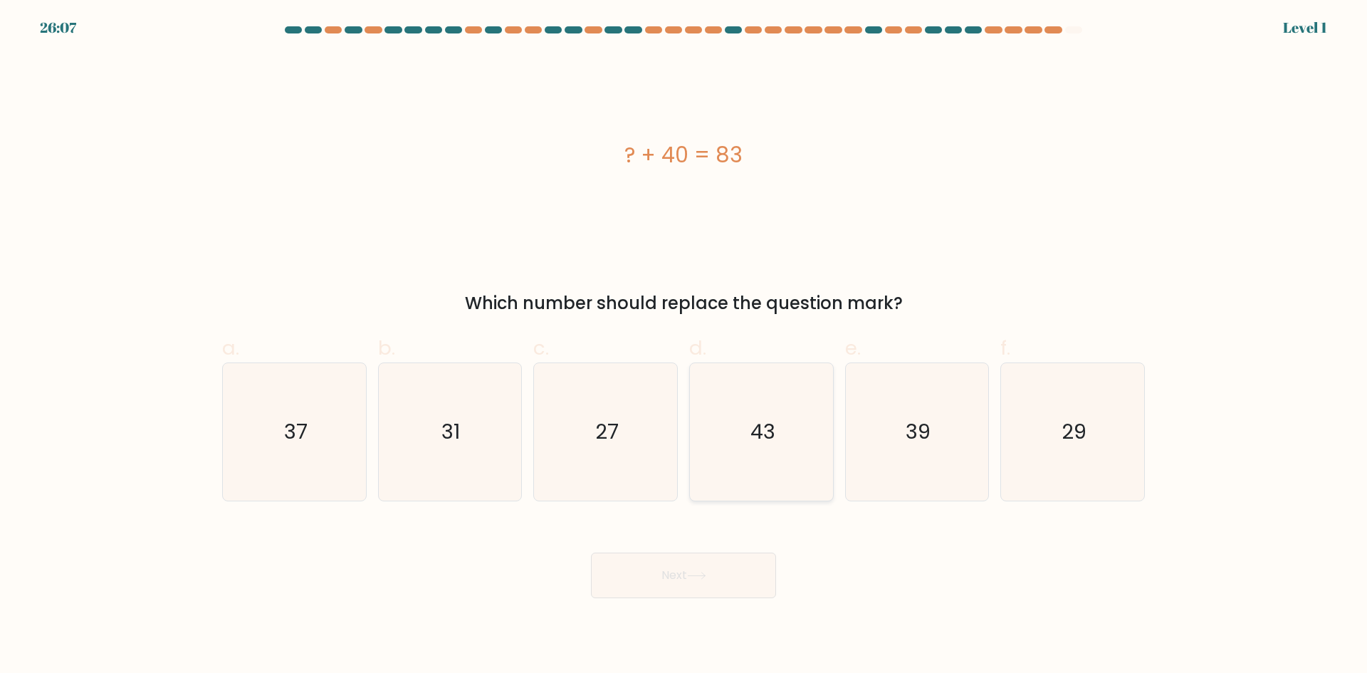
click at [661, 442] on icon "43" at bounding box center [761, 431] width 137 height 137
click at [661, 346] on input "d. 43" at bounding box center [683, 341] width 1 height 9
radio input "true"
drag, startPoint x: 711, startPoint y: 549, endPoint x: 710, endPoint y: 563, distance: 14.3
click at [661, 562] on div "Next" at bounding box center [684, 558] width 940 height 80
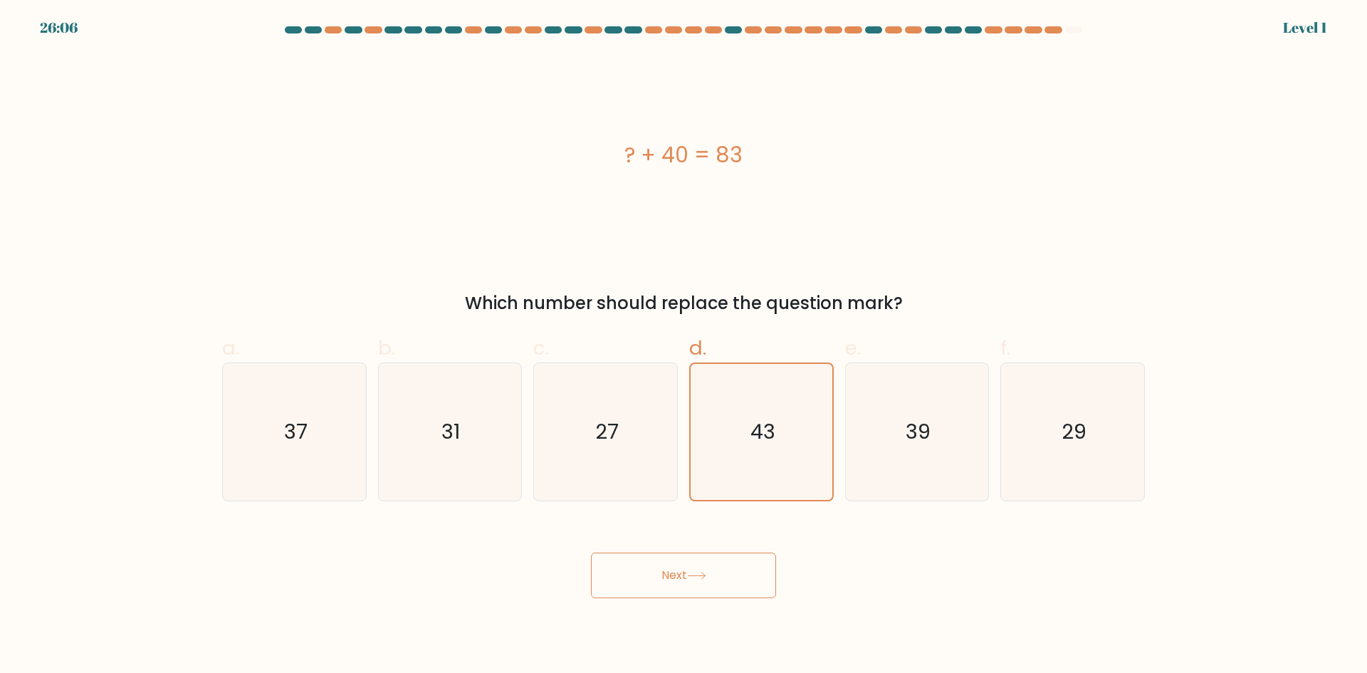
click at [661, 577] on icon at bounding box center [696, 576] width 19 height 8
click at [661, 592] on button "Next" at bounding box center [683, 575] width 185 height 46
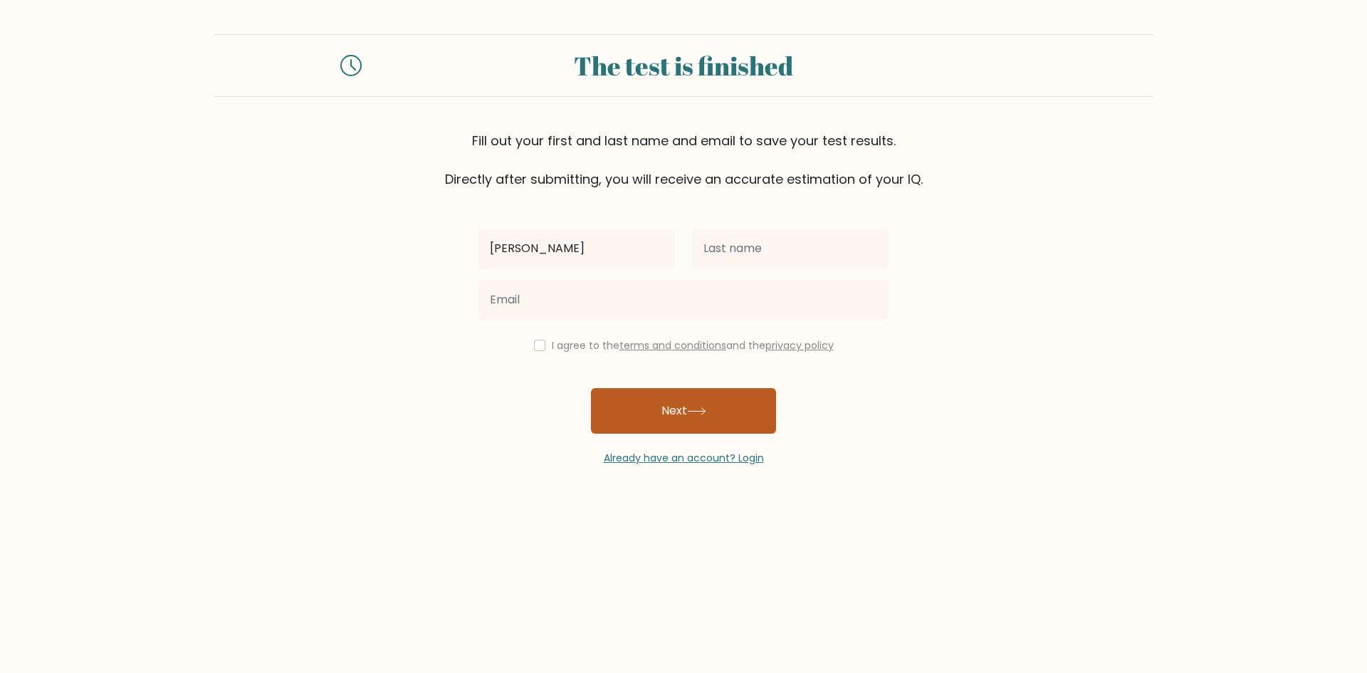
type input "[PERSON_NAME]"
click at [703, 410] on icon at bounding box center [696, 411] width 19 height 8
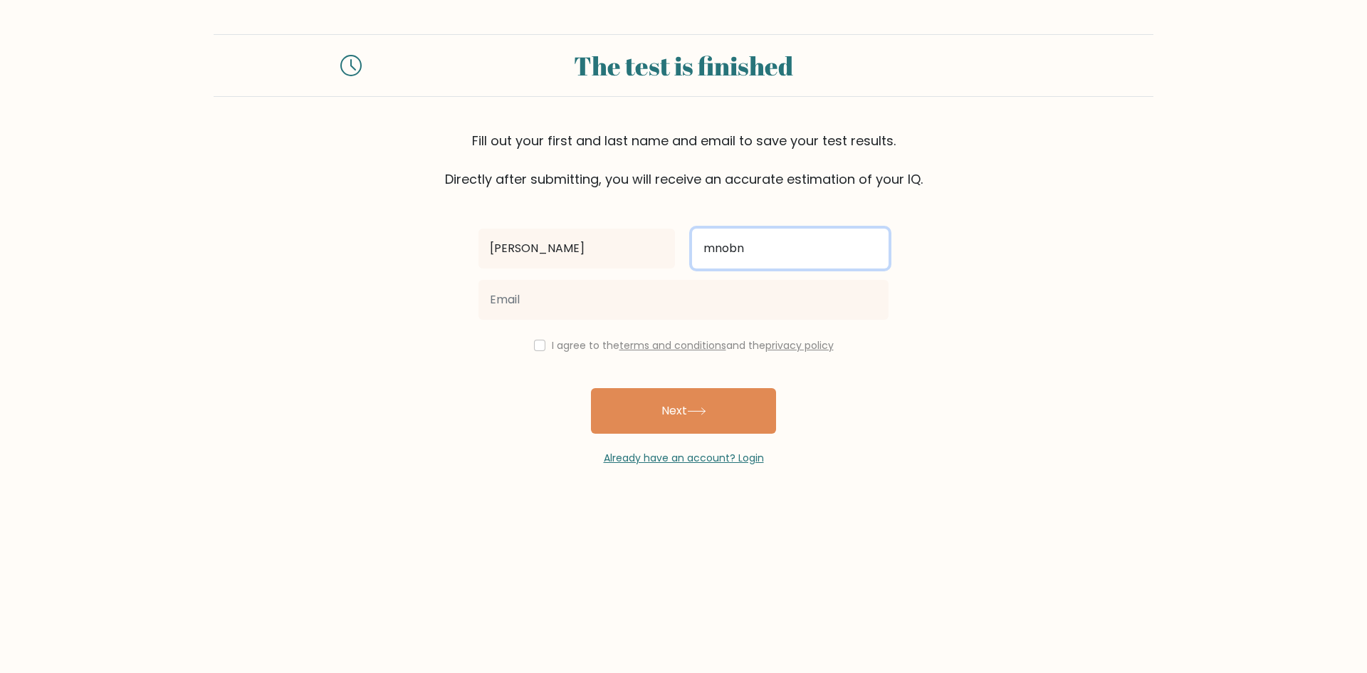
type input "mnobn"
click at [591, 388] on button "Next" at bounding box center [683, 411] width 185 height 46
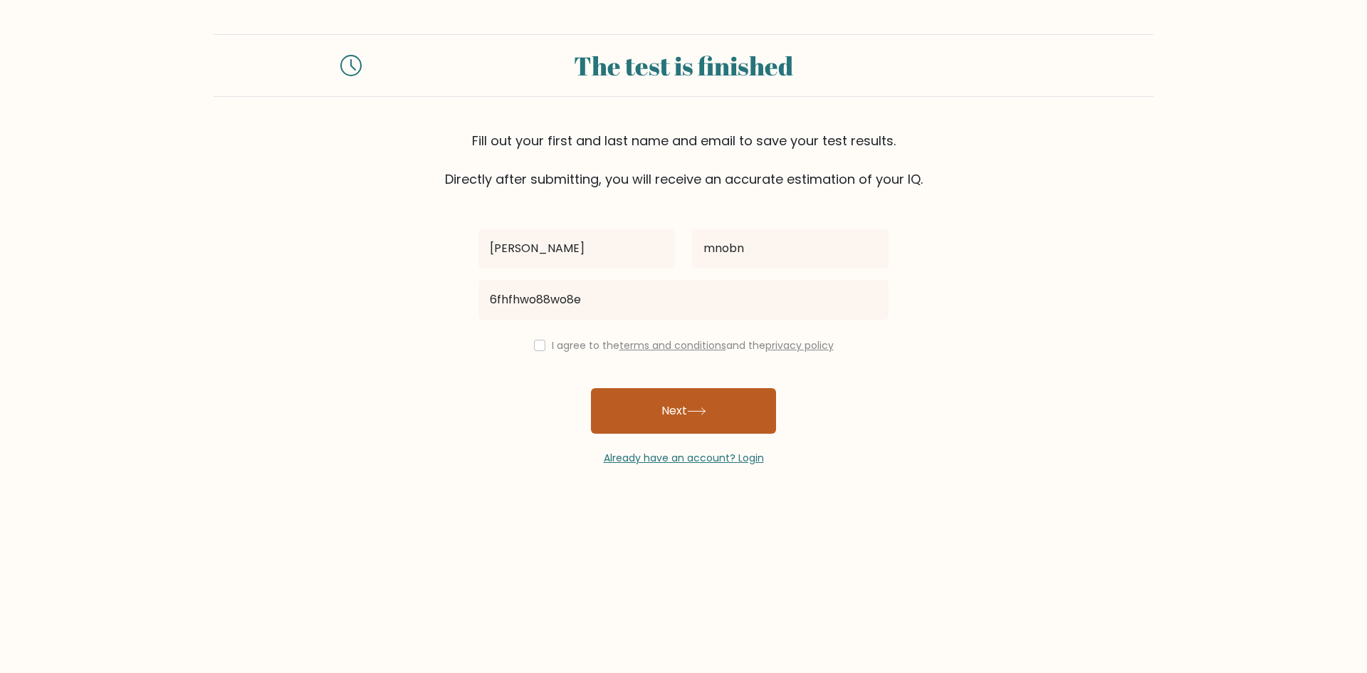
click at [683, 421] on button "Next" at bounding box center [683, 411] width 185 height 46
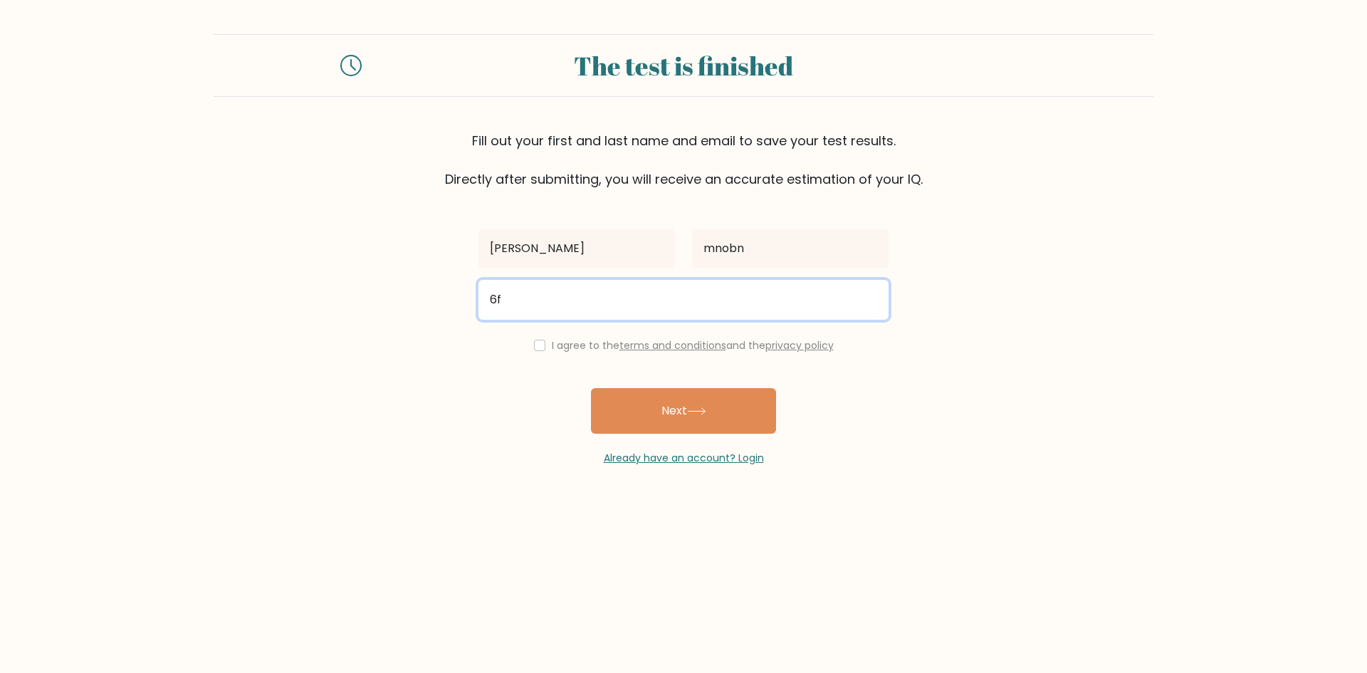
type input "6"
type input "l"
click at [591, 388] on button "Next" at bounding box center [683, 411] width 185 height 46
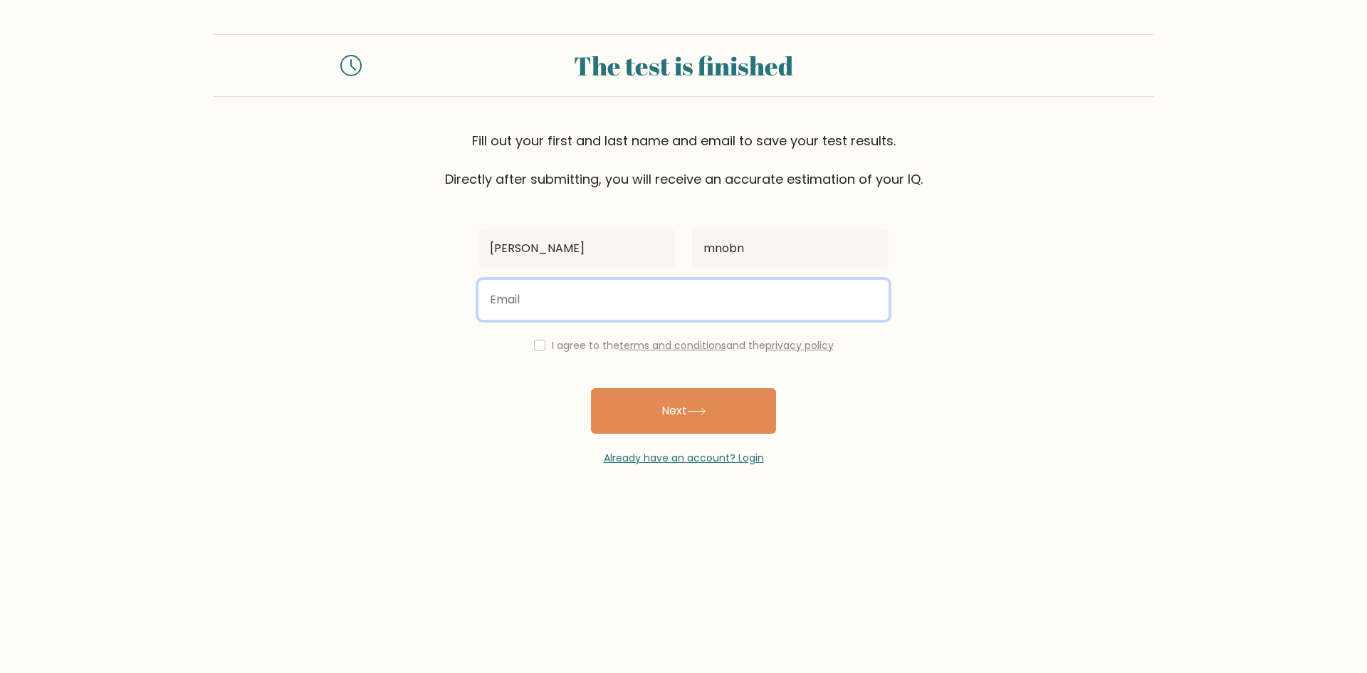
click at [591, 388] on button "Next" at bounding box center [683, 411] width 185 height 46
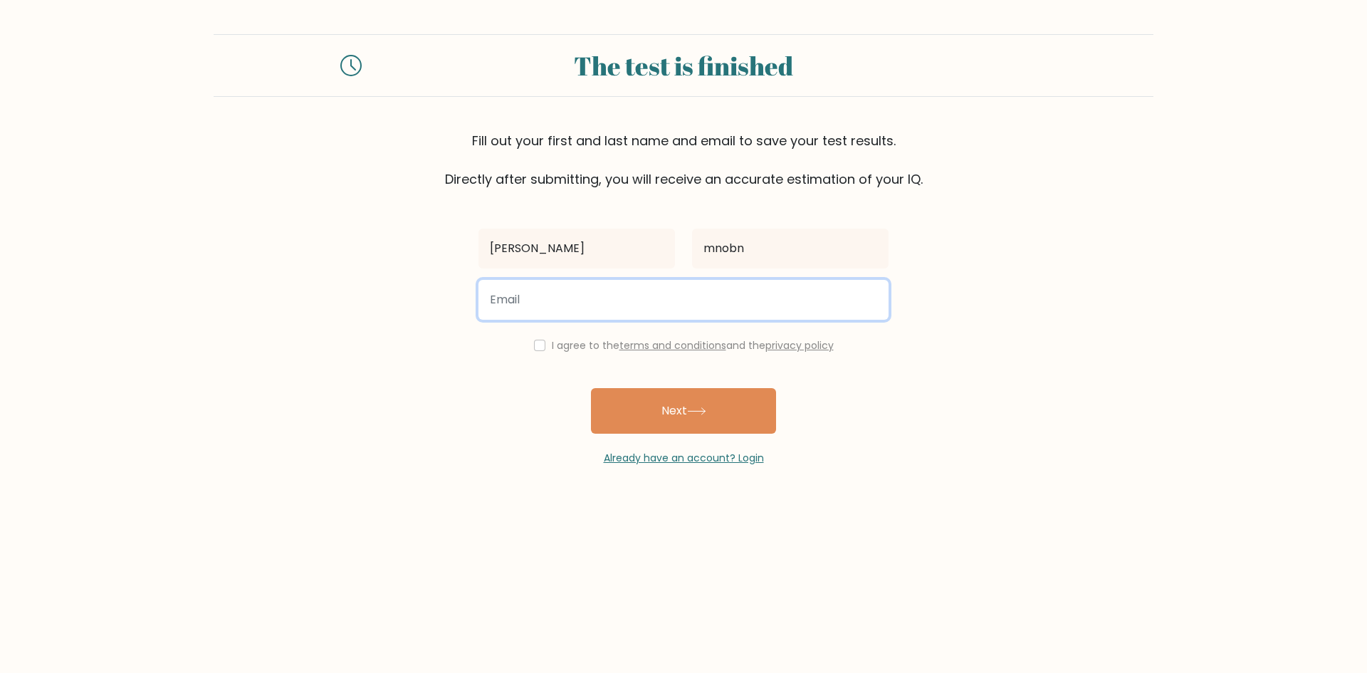
click at [591, 388] on button "Next" at bounding box center [683, 411] width 185 height 46
type input "2"
click at [591, 388] on button "Next" at bounding box center [683, 411] width 185 height 46
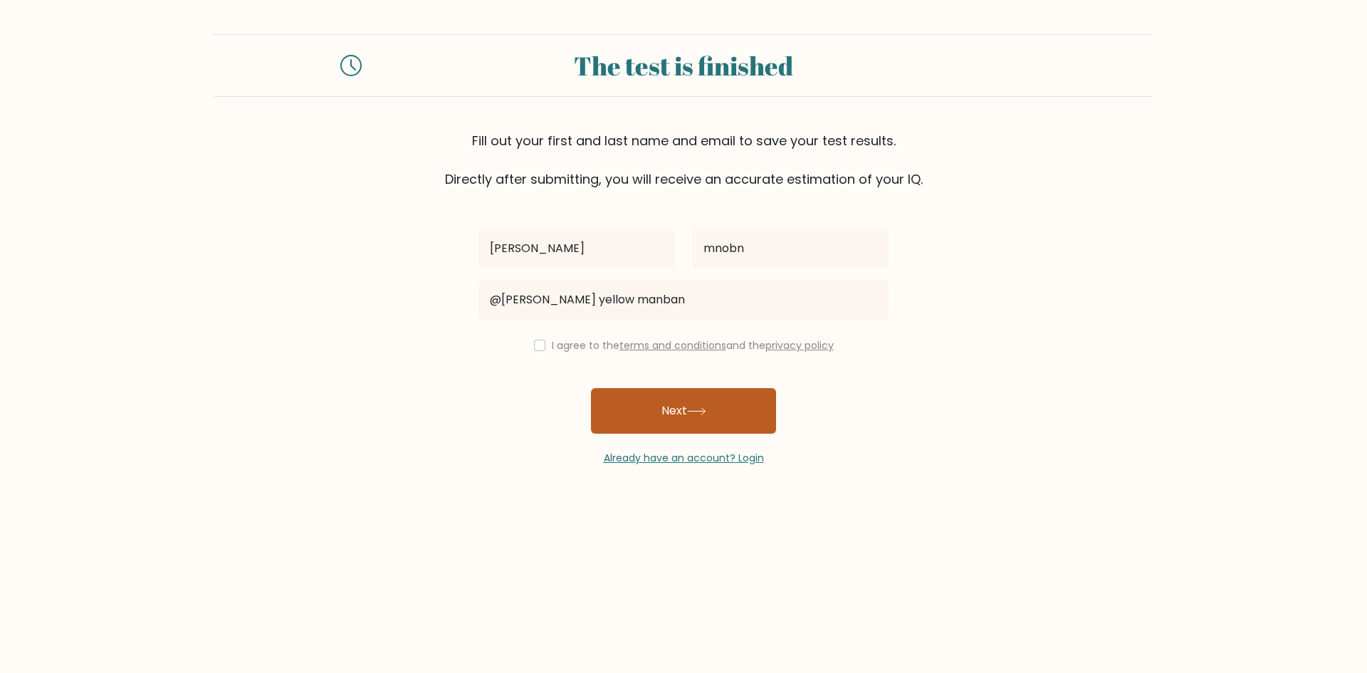
drag, startPoint x: 708, startPoint y: 414, endPoint x: 713, endPoint y: 424, distance: 11.5
click at [713, 424] on button "Next" at bounding box center [683, 411] width 185 height 46
click at [723, 419] on button "Next" at bounding box center [683, 411] width 185 height 46
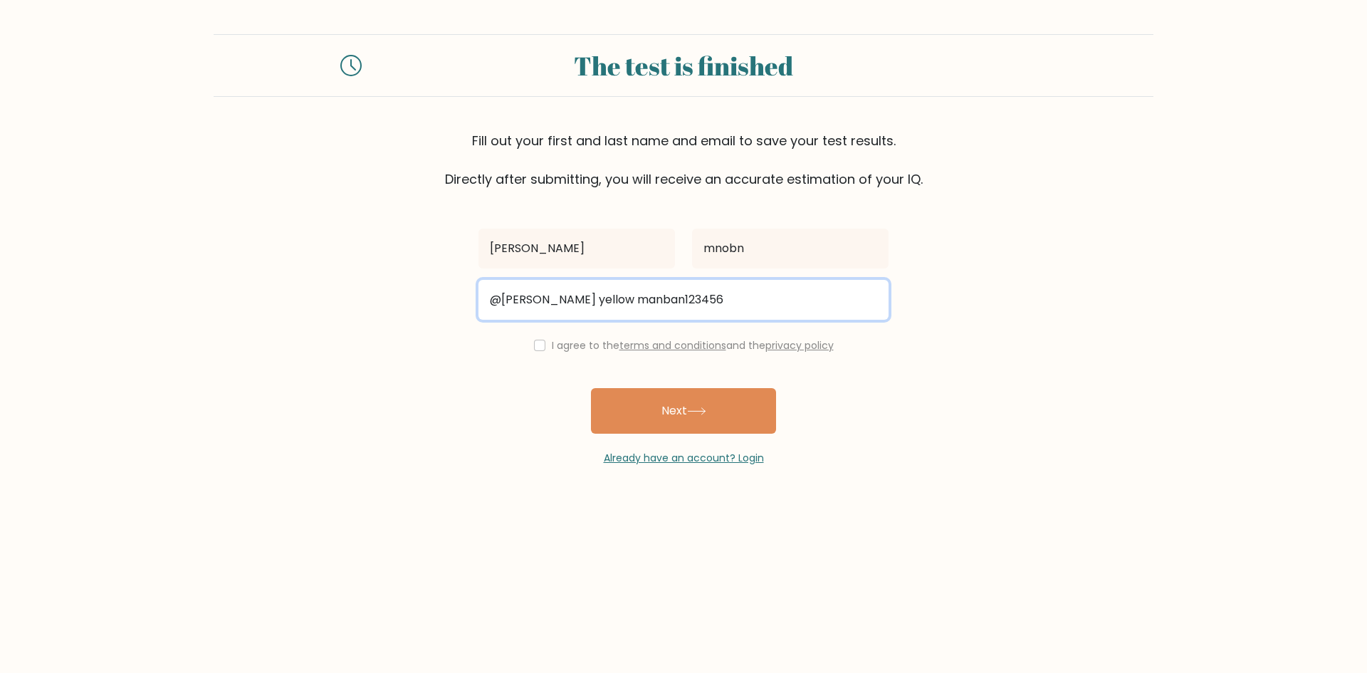
type input "@[PERSON_NAME] yellow manban123456"
click at [591, 388] on button "Next" at bounding box center [683, 411] width 185 height 46
